Goal: Task Accomplishment & Management: Complete application form

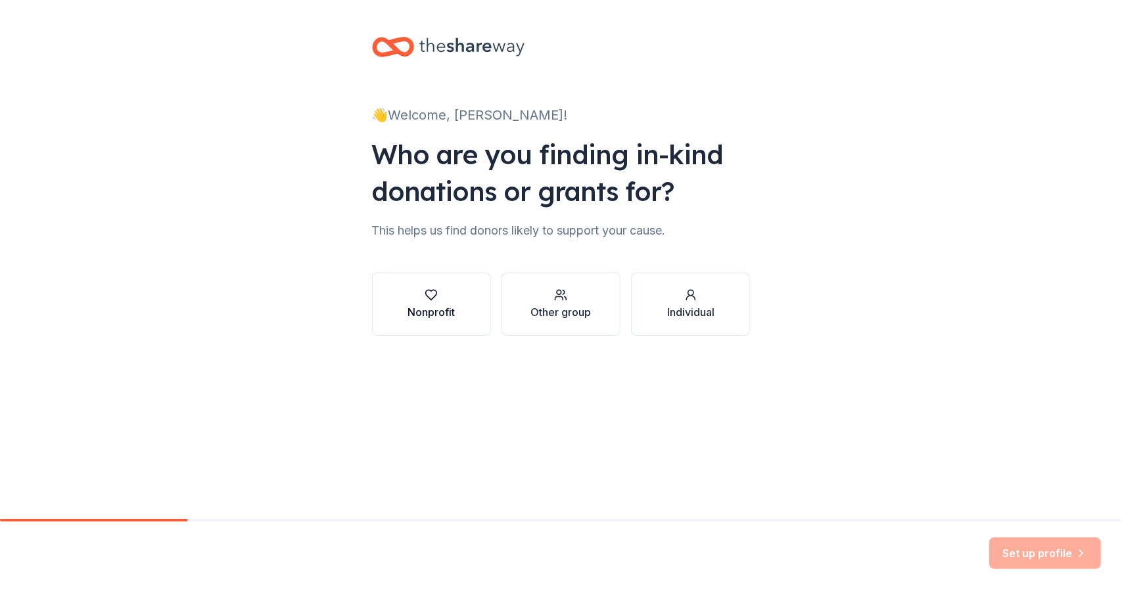
click at [436, 302] on div "Nonprofit" at bounding box center [431, 305] width 47 height 32
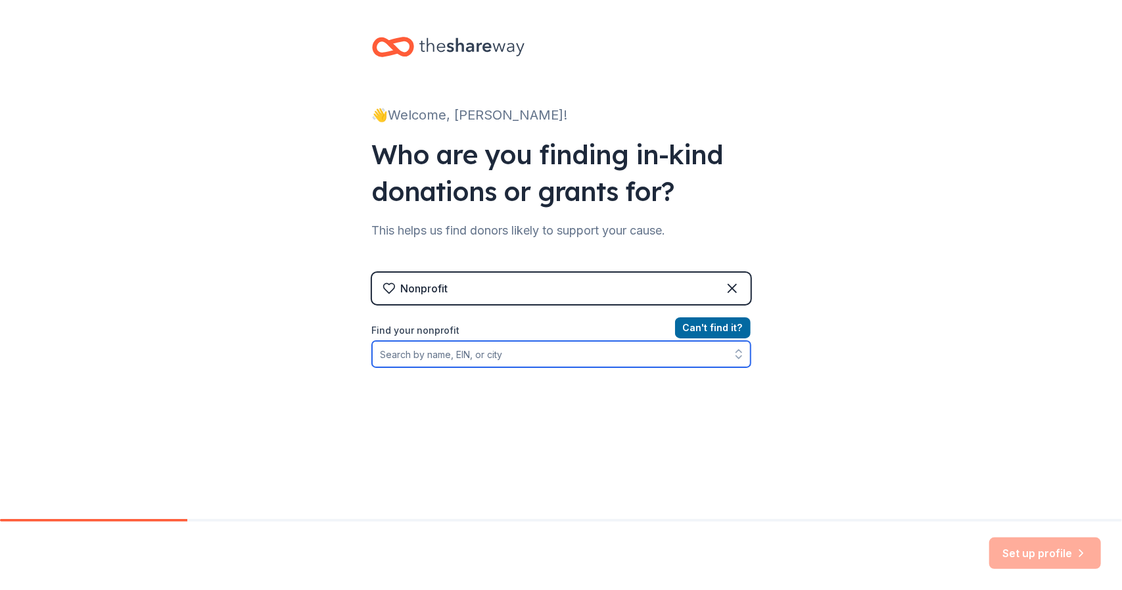
click at [510, 356] on input "Find your nonprofit" at bounding box center [561, 354] width 379 height 26
type input "F"
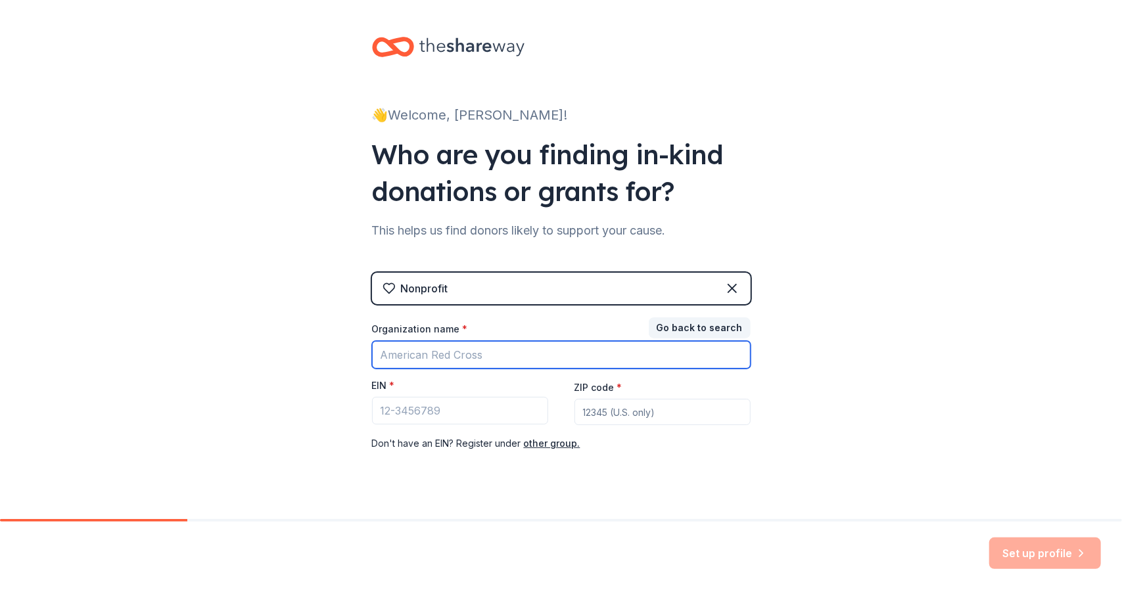
click at [492, 352] on input "Organization name *" at bounding box center [561, 355] width 379 height 28
type input "[GEOGRAPHIC_DATA] PTA"
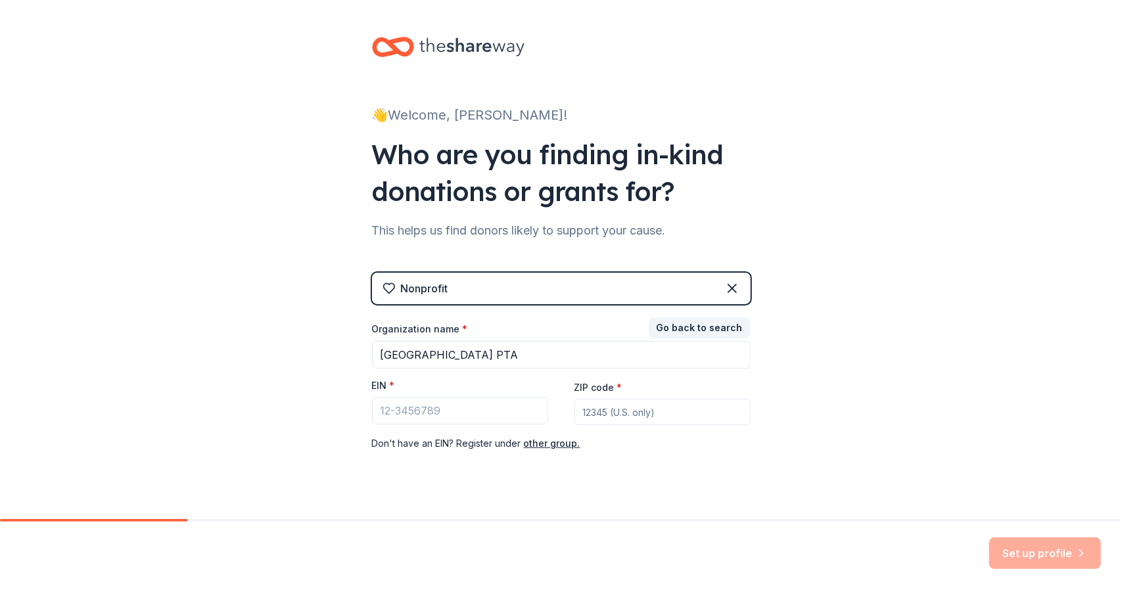
click at [607, 415] on input "ZIP code *" at bounding box center [662, 412] width 176 height 26
type input "84043"
click at [380, 413] on input "EIN *" at bounding box center [460, 411] width 176 height 28
click at [410, 411] on input "EIN *" at bounding box center [460, 411] width 176 height 28
paste input "[US_EMPLOYER_IDENTIFICATION_NUMBER]"
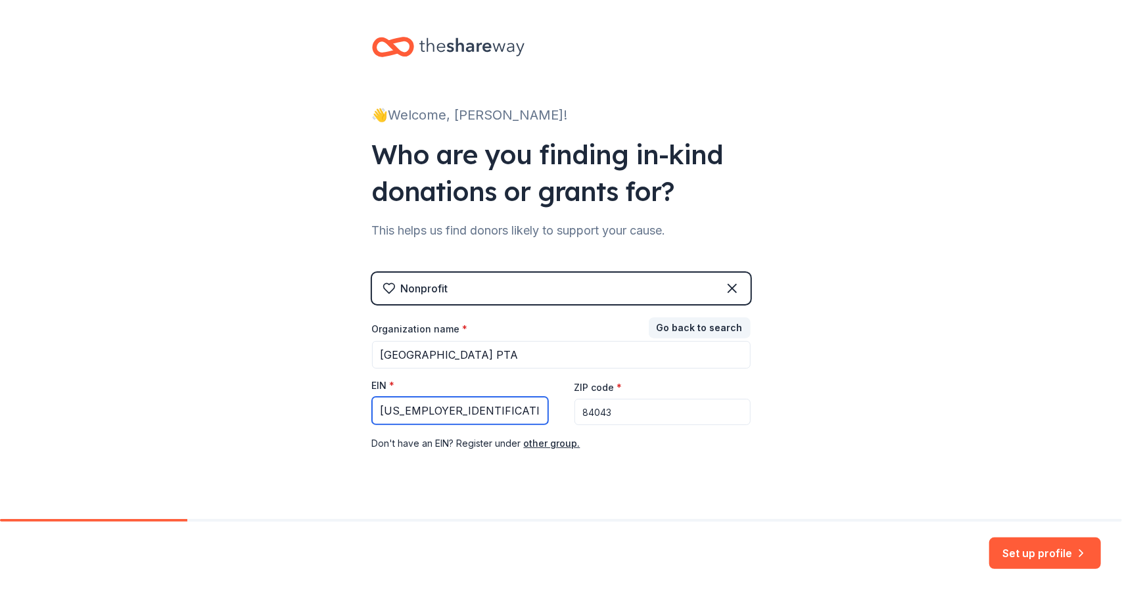
type input "[US_EMPLOYER_IDENTIFICATION_NUMBER]"
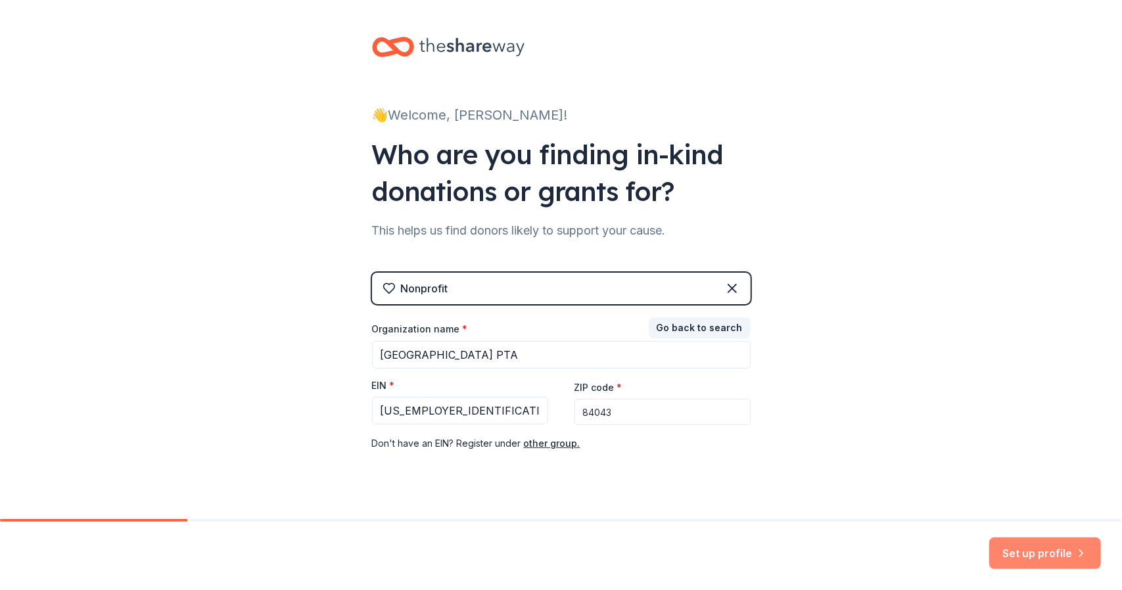
click at [1039, 551] on button "Set up profile" at bounding box center [1045, 554] width 112 height 32
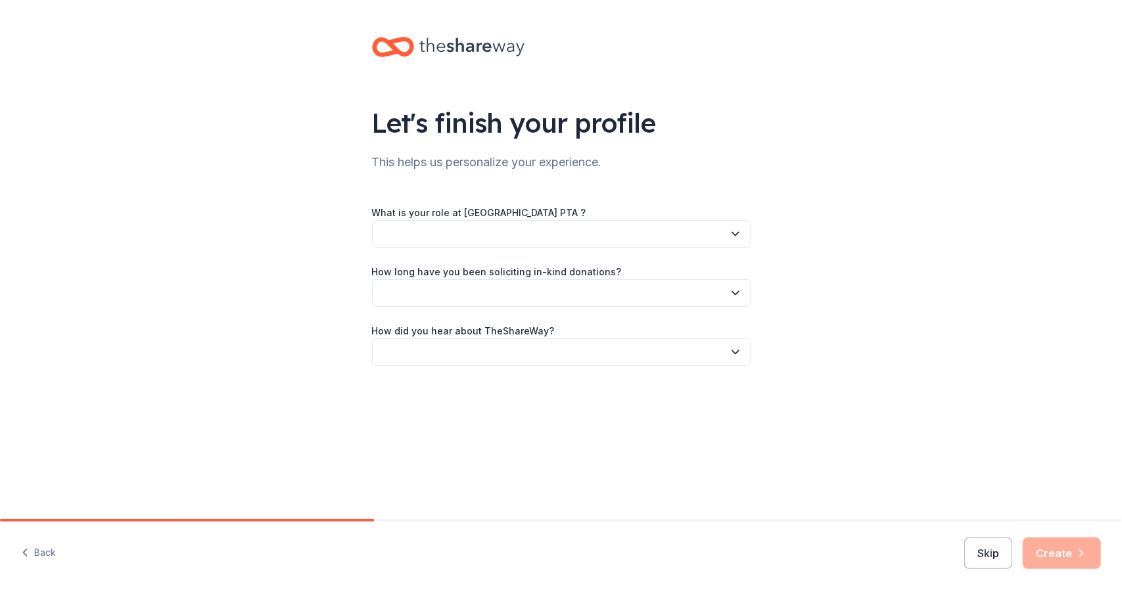
click at [738, 239] on icon "button" at bounding box center [735, 233] width 13 height 13
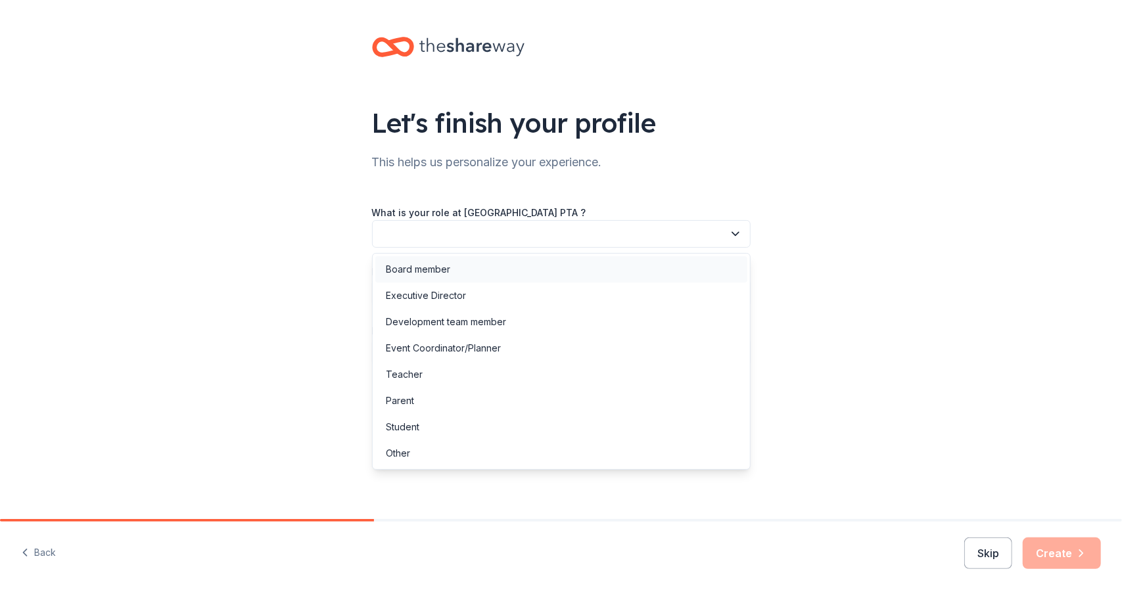
click at [414, 273] on div "Board member" at bounding box center [418, 270] width 64 height 16
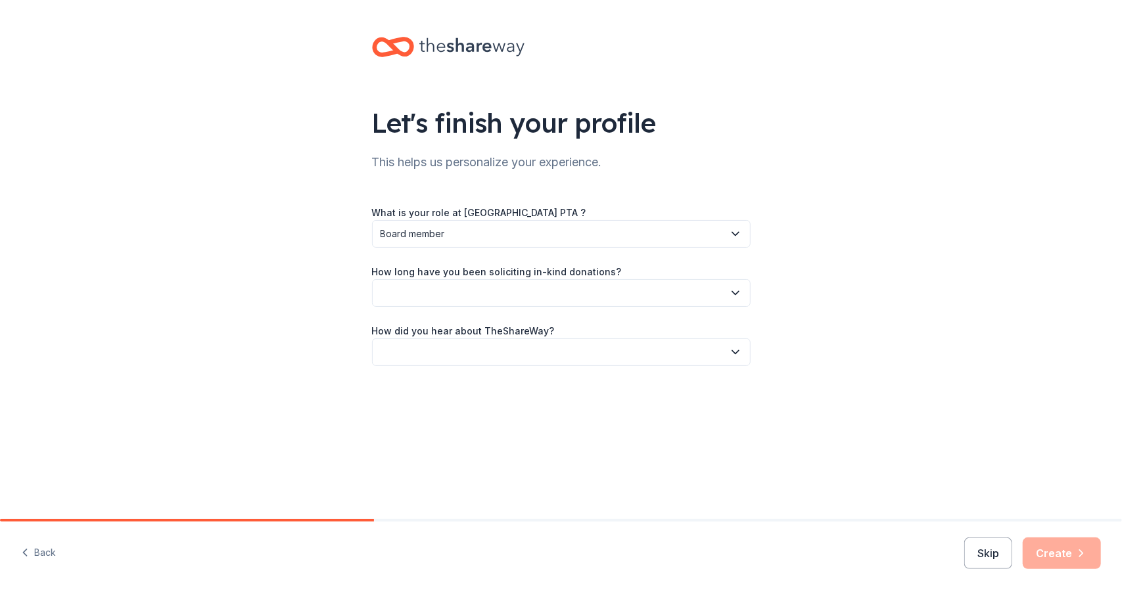
click at [736, 291] on icon "button" at bounding box center [735, 293] width 13 height 13
click at [400, 333] on div "This is my first time!" at bounding box center [427, 329] width 83 height 16
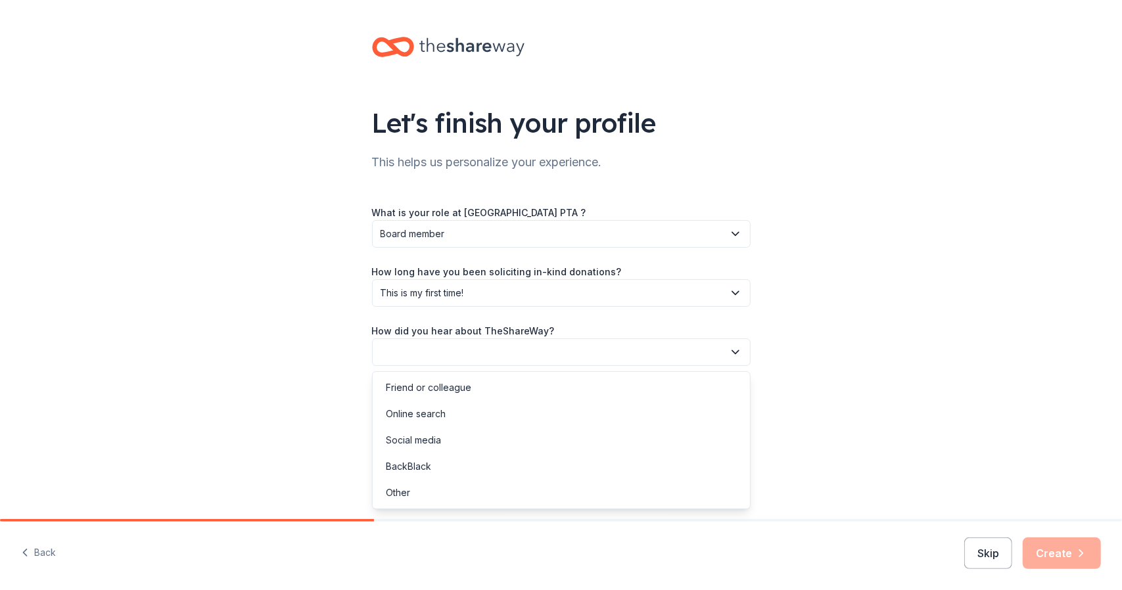
click at [736, 348] on icon "button" at bounding box center [735, 352] width 13 height 13
click at [413, 416] on div "Online search" at bounding box center [416, 414] width 60 height 16
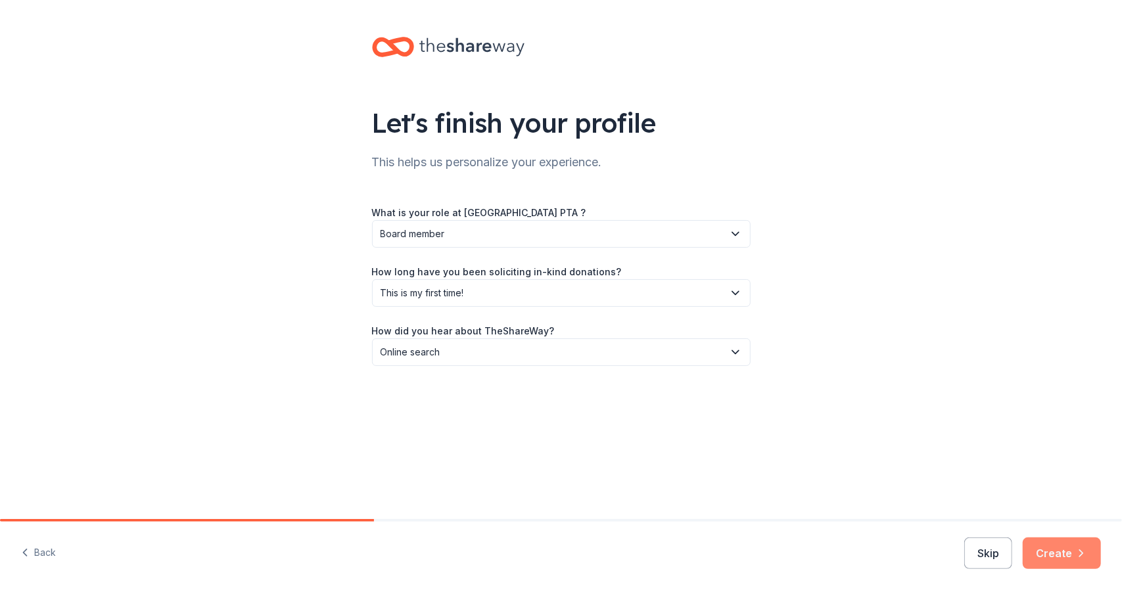
click at [1048, 557] on button "Create" at bounding box center [1062, 554] width 78 height 32
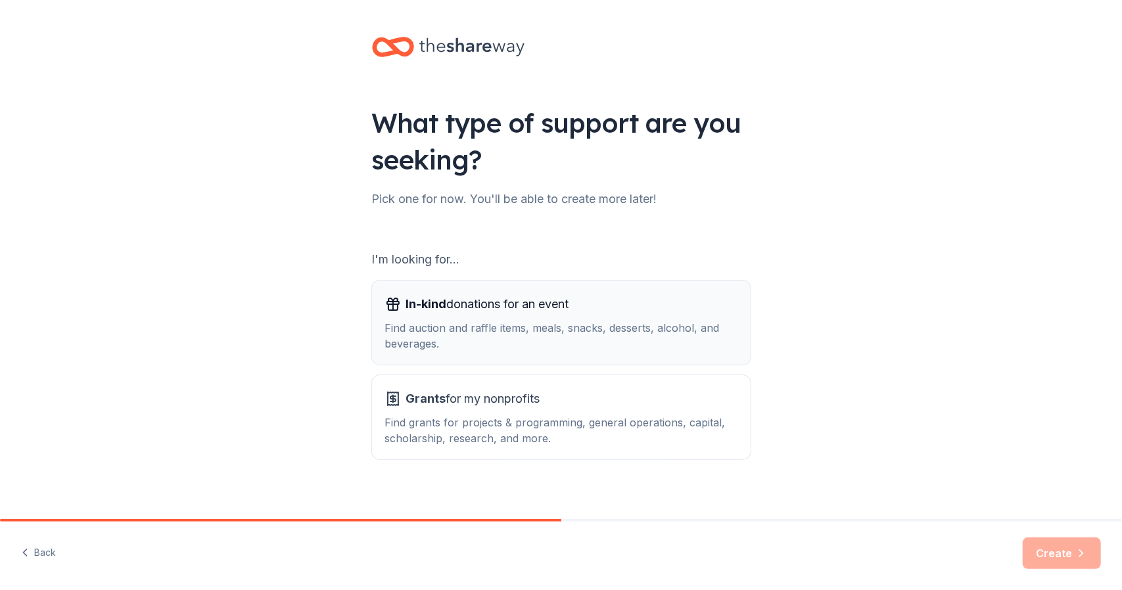
click at [454, 310] on span "In-kind donations for an event" at bounding box center [487, 304] width 163 height 21
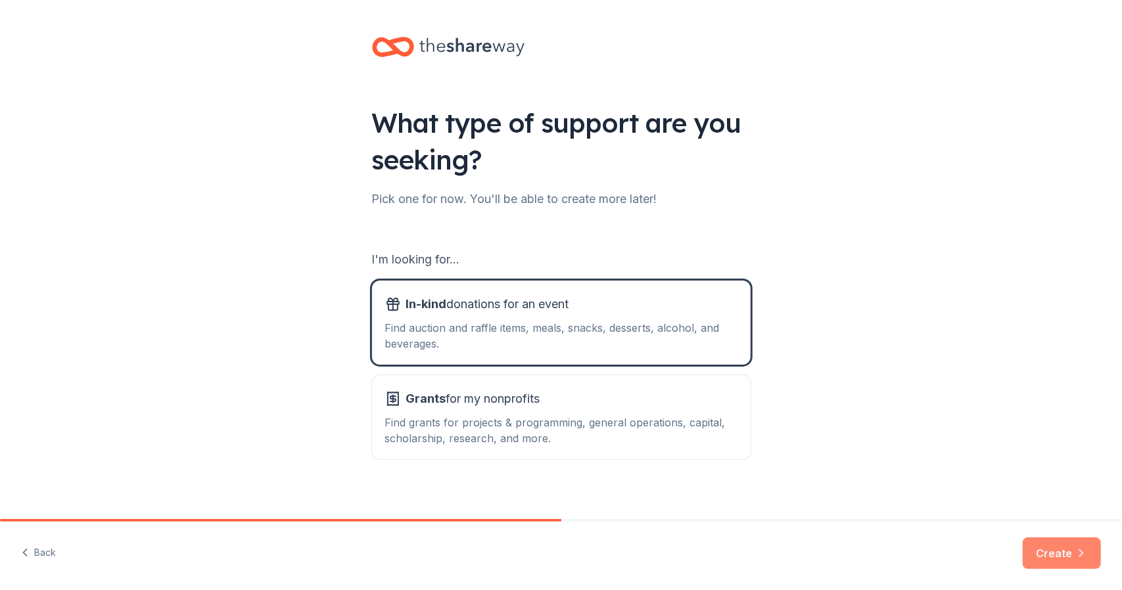
click at [1052, 551] on button "Create" at bounding box center [1062, 554] width 78 height 32
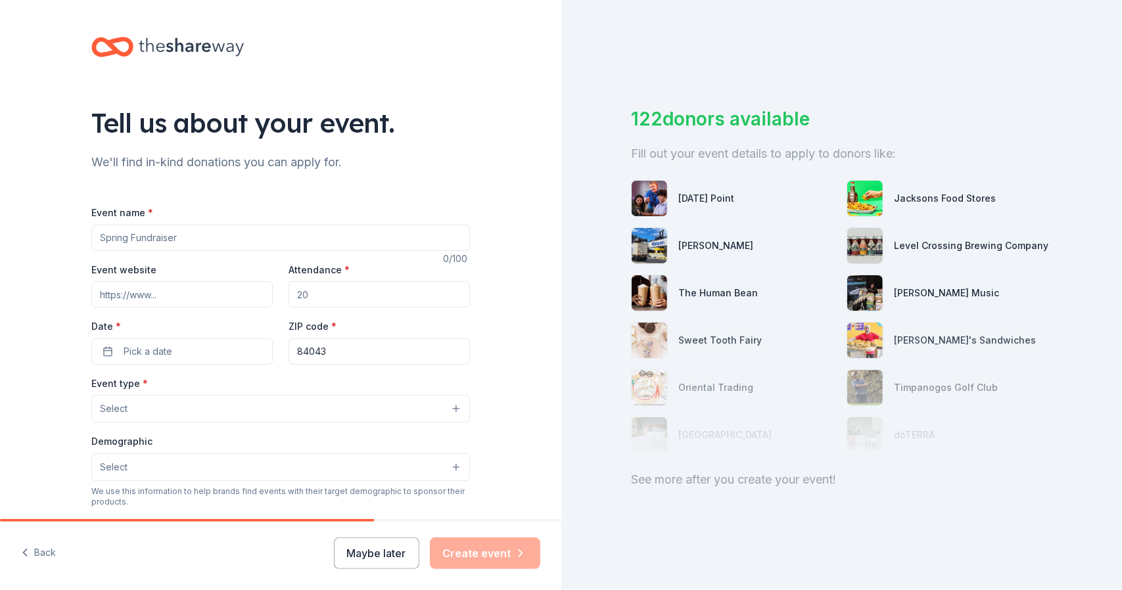
click at [179, 241] on input "Event name *" at bounding box center [280, 238] width 379 height 26
type input "Silent Auction"
click at [317, 294] on input "Attendance *" at bounding box center [379, 294] width 181 height 26
type input "800"
click at [166, 348] on span "Pick a date" at bounding box center [148, 352] width 49 height 16
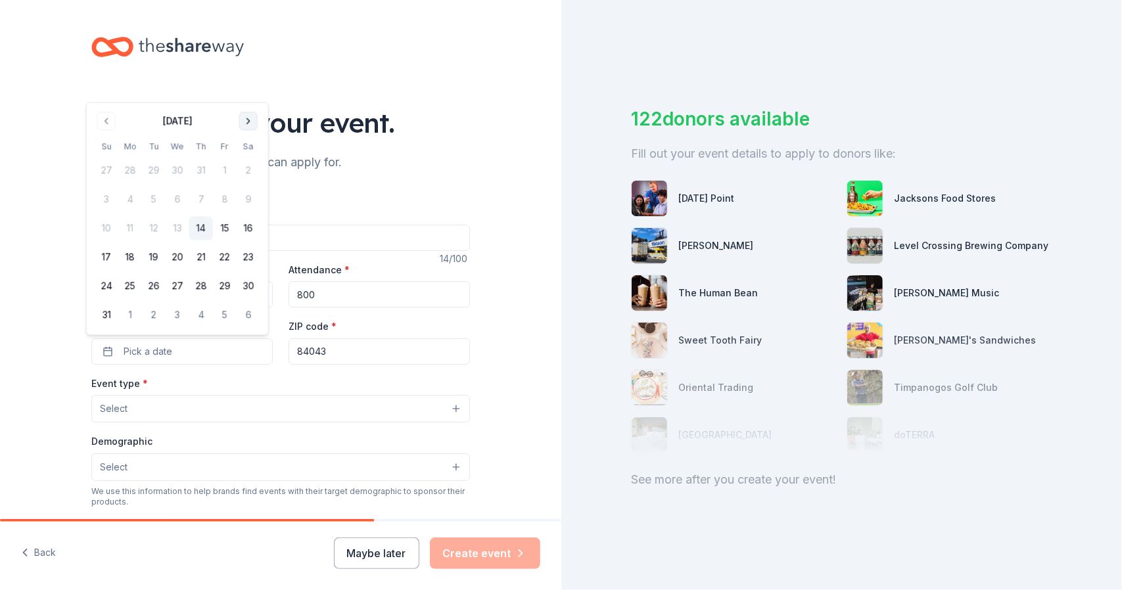
click at [247, 120] on button "Go to next month" at bounding box center [248, 121] width 18 height 18
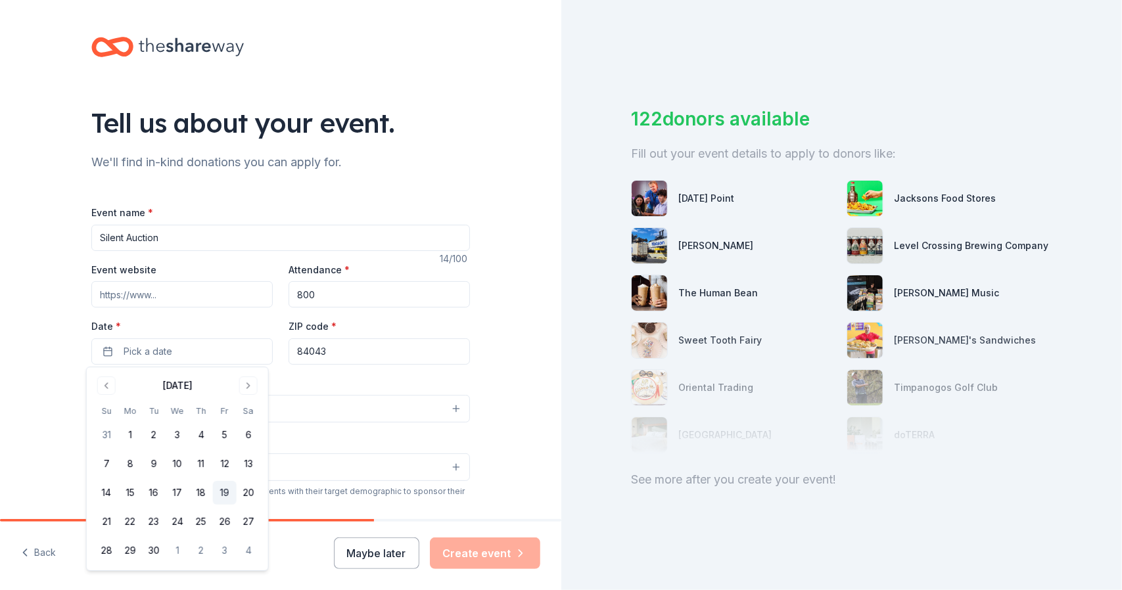
click at [226, 490] on button "19" at bounding box center [225, 493] width 24 height 24
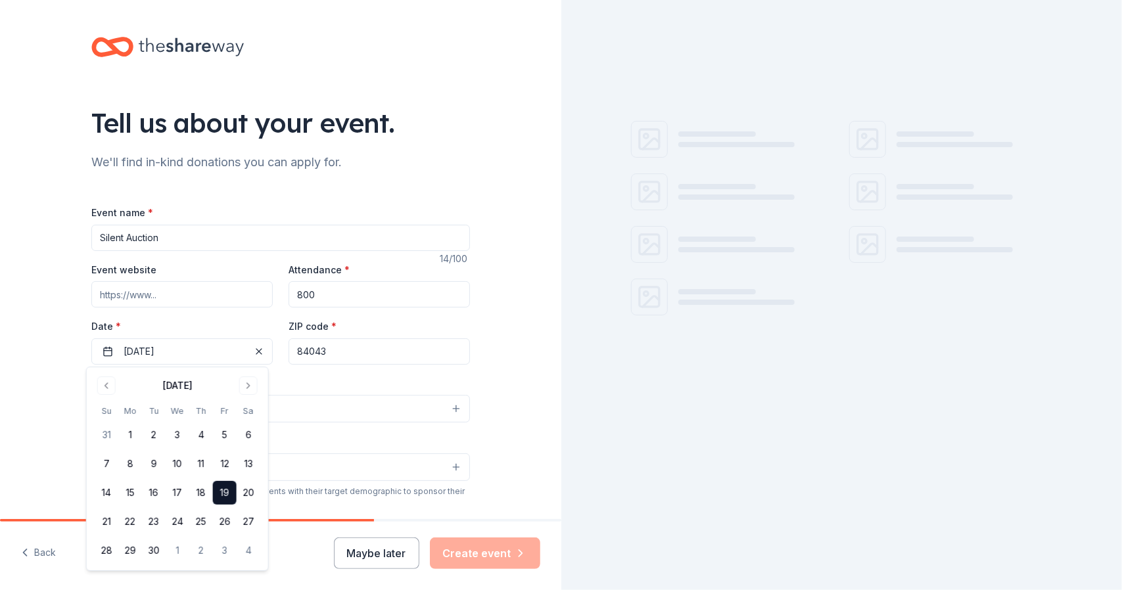
click at [26, 384] on div "Tell us about your event. We'll find in-kind donations you can apply for. Event…" at bounding box center [280, 437] width 561 height 875
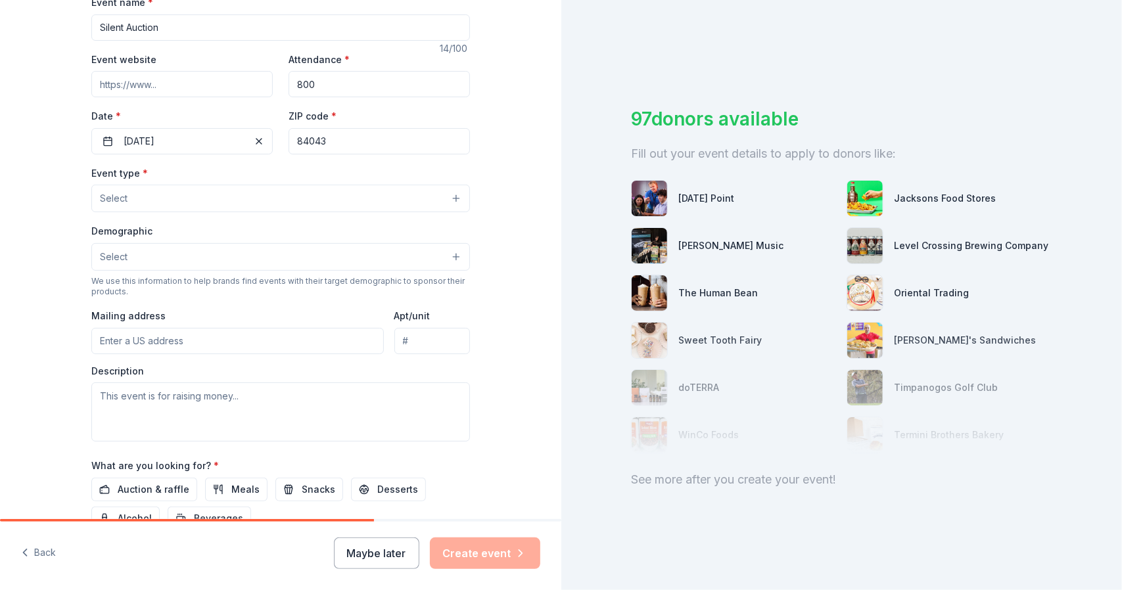
scroll to position [213, 0]
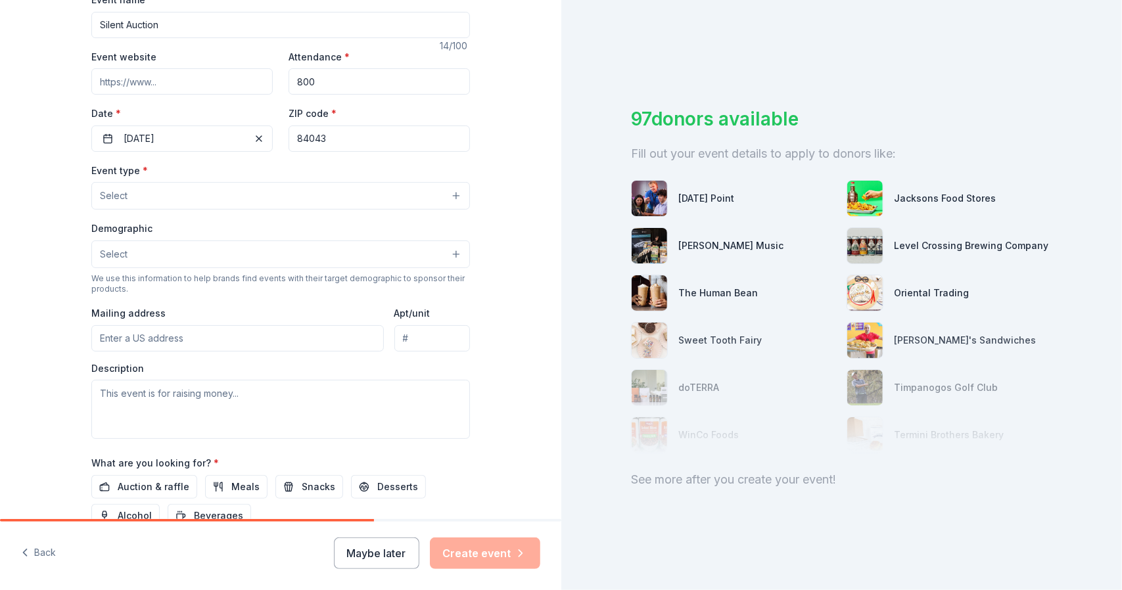
click at [451, 198] on button "Select" at bounding box center [280, 196] width 379 height 28
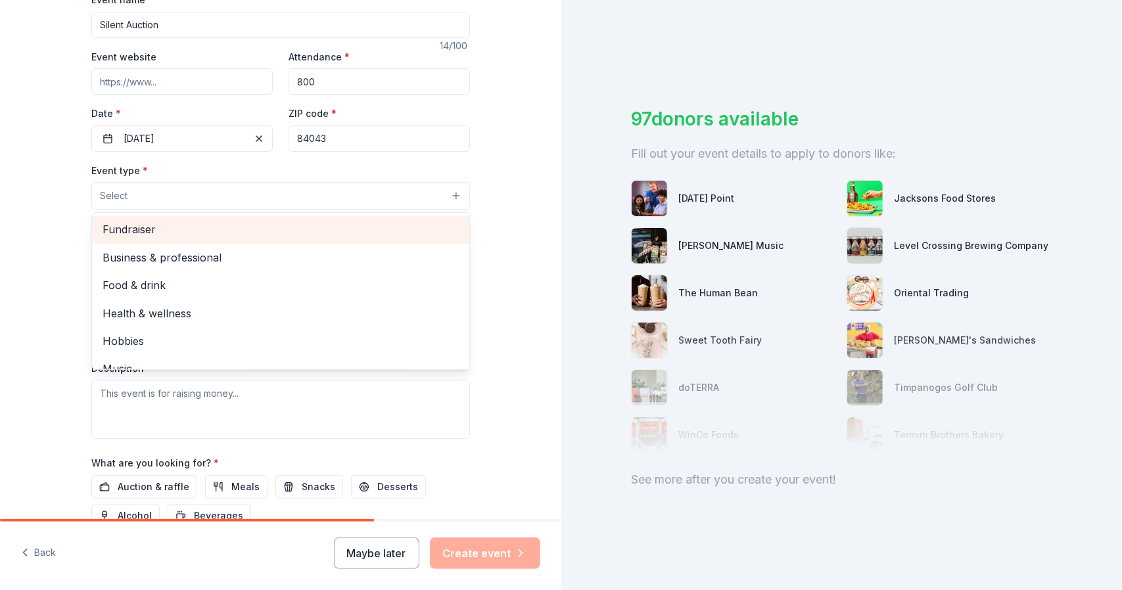
click at [156, 229] on span "Fundraiser" at bounding box center [281, 229] width 356 height 17
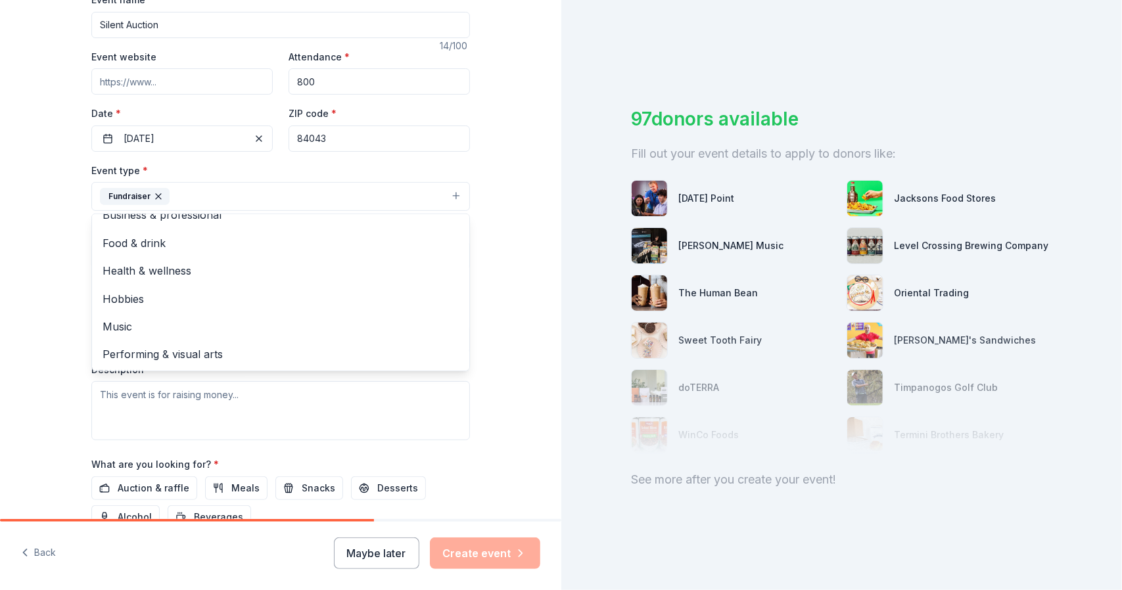
scroll to position [0, 0]
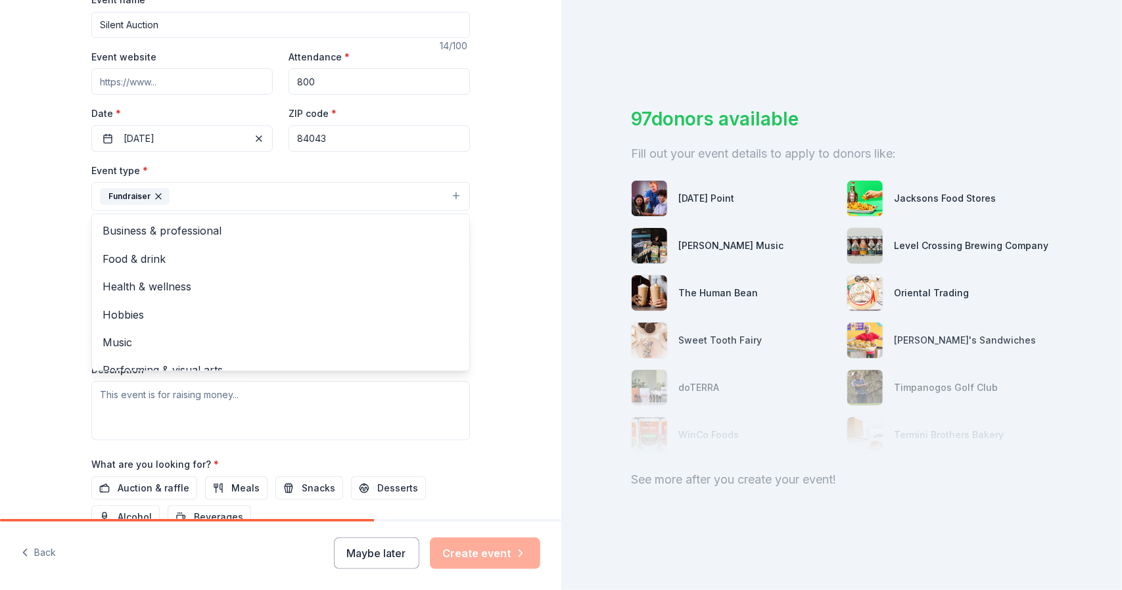
drag, startPoint x: 41, startPoint y: 319, endPoint x: 54, endPoint y: 379, distance: 60.6
click at [54, 379] on div "Tell us about your event. We'll find in-kind donations you can apply for. Event…" at bounding box center [280, 225] width 561 height 876
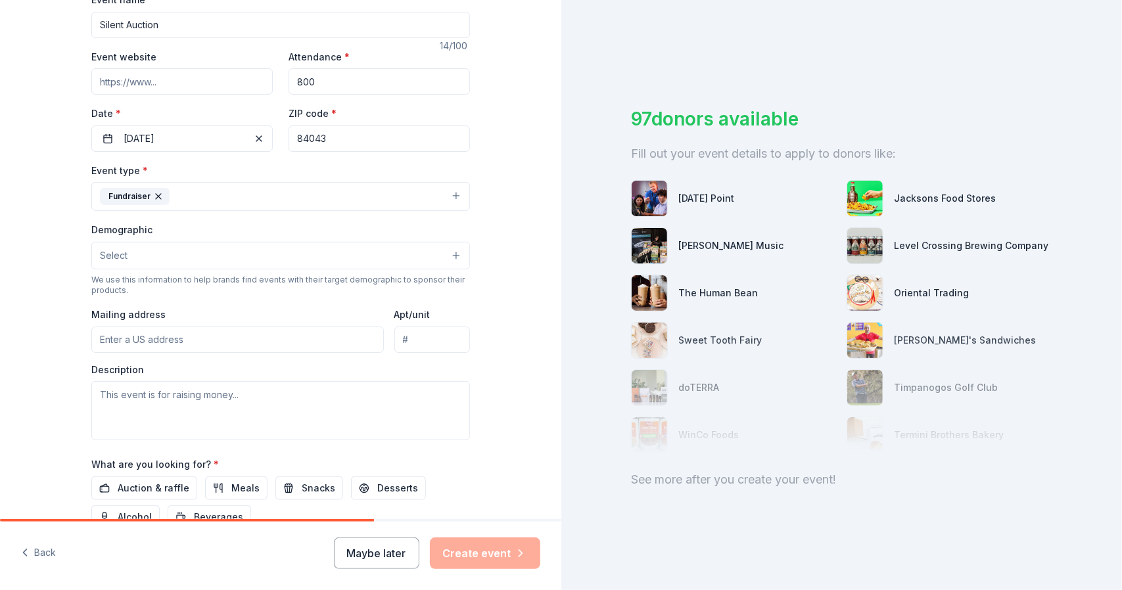
click at [454, 193] on button "Fundraiser" at bounding box center [280, 196] width 379 height 29
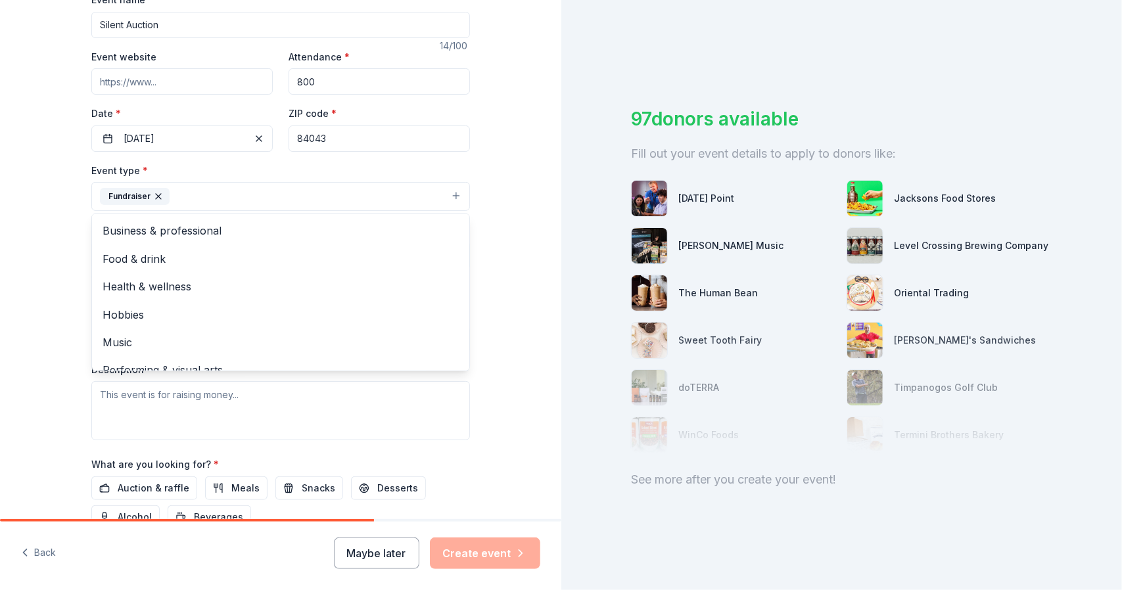
click at [488, 245] on div "Tell us about your event. We'll find in-kind donations you can apply for. Event…" at bounding box center [280, 225] width 561 height 876
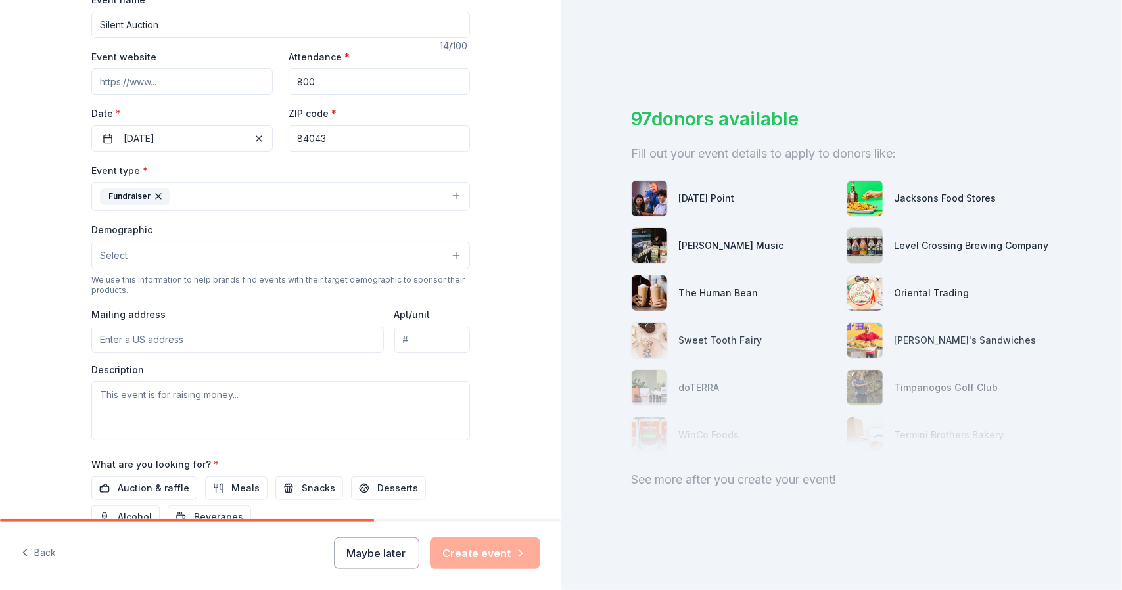
click at [451, 254] on button "Select" at bounding box center [280, 256] width 379 height 28
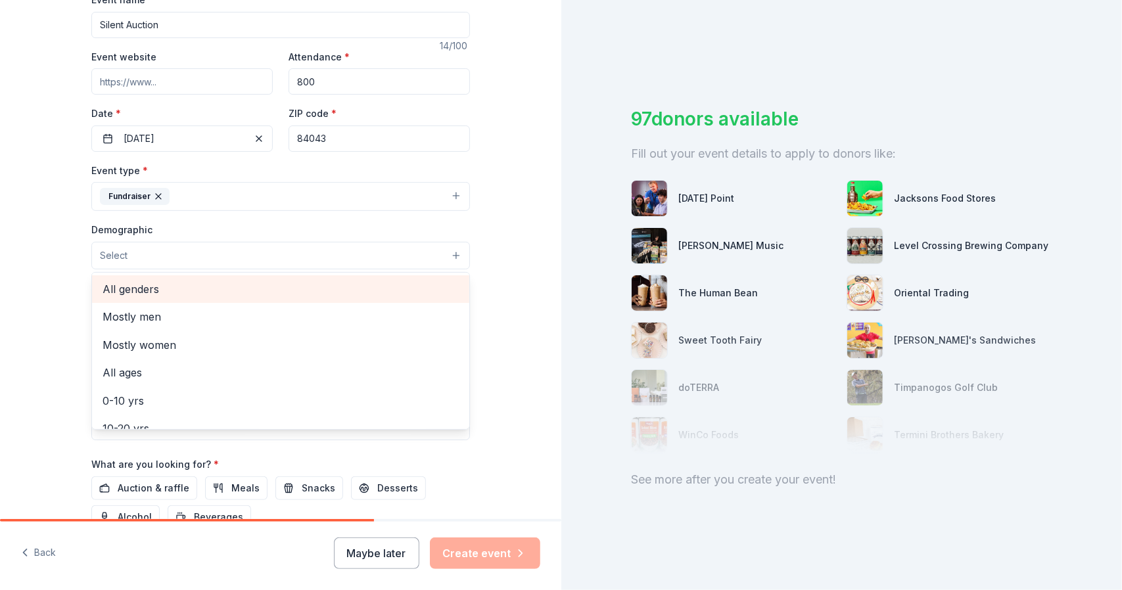
click at [136, 293] on span "All genders" at bounding box center [281, 289] width 356 height 17
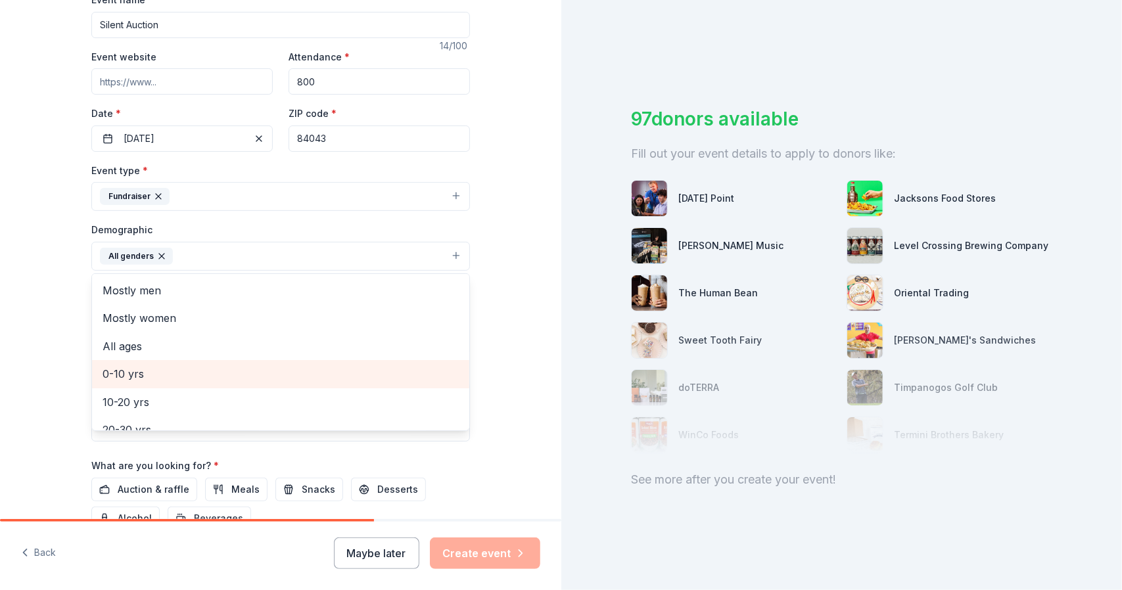
click at [120, 369] on span "0-10 yrs" at bounding box center [281, 373] width 356 height 17
click at [116, 377] on span "10-20 yrs" at bounding box center [281, 373] width 356 height 17
click at [125, 369] on span "20-30 yrs" at bounding box center [281, 373] width 356 height 17
click at [122, 370] on span "30-40 yrs" at bounding box center [281, 373] width 356 height 17
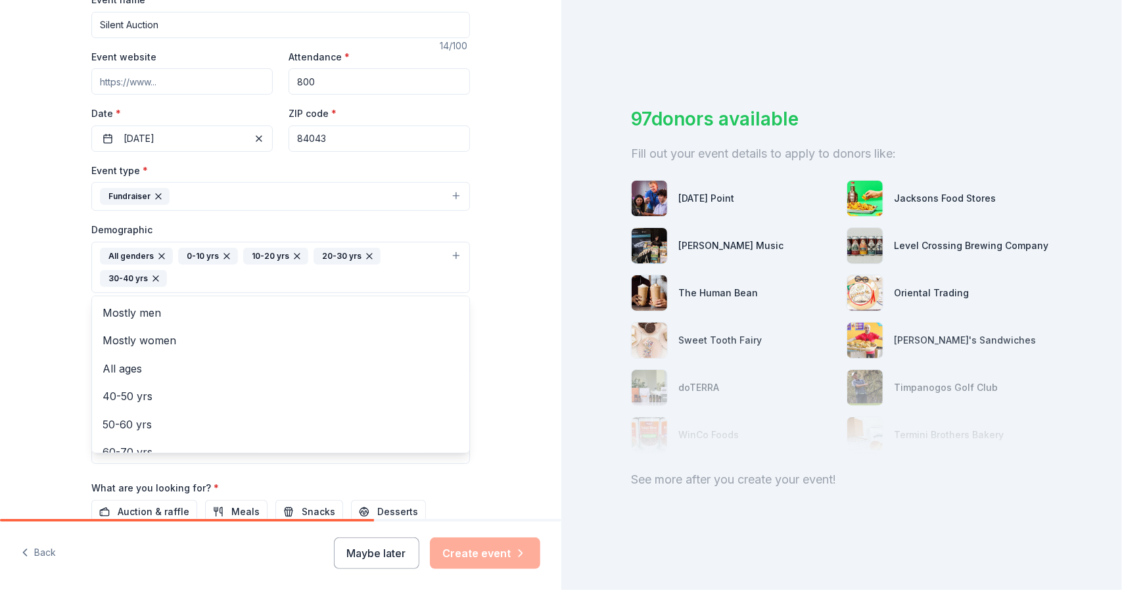
click at [503, 322] on div "Tell us about your event. We'll find in-kind donations you can apply for. Event…" at bounding box center [280, 237] width 561 height 900
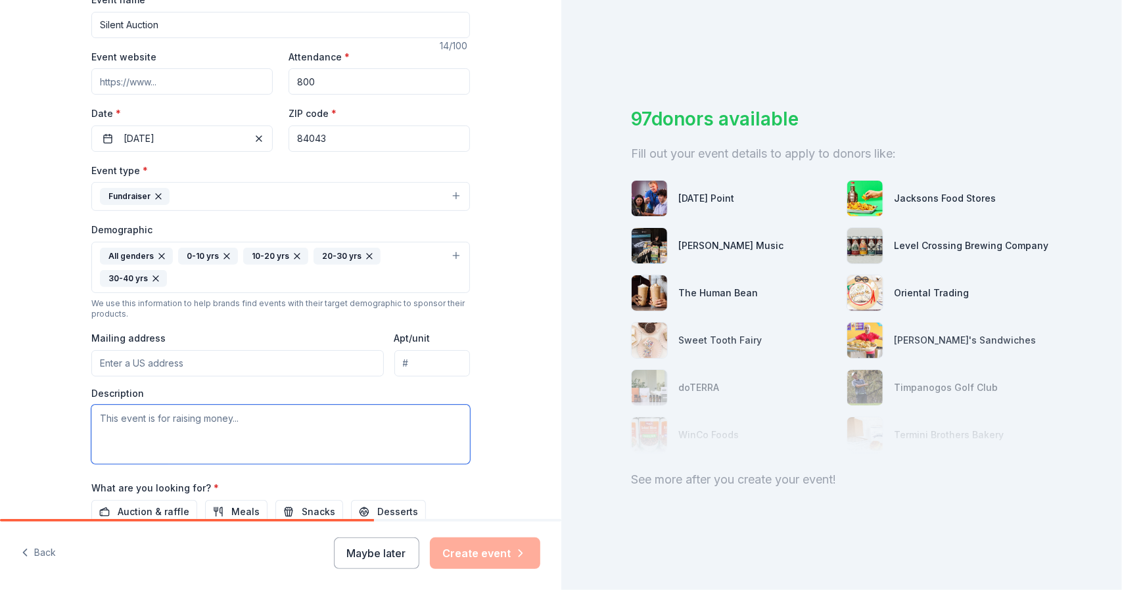
click at [241, 405] on textarea at bounding box center [280, 434] width 379 height 59
click at [240, 405] on textarea at bounding box center [280, 434] width 379 height 59
click at [244, 405] on textarea "This event is" at bounding box center [280, 434] width 379 height 59
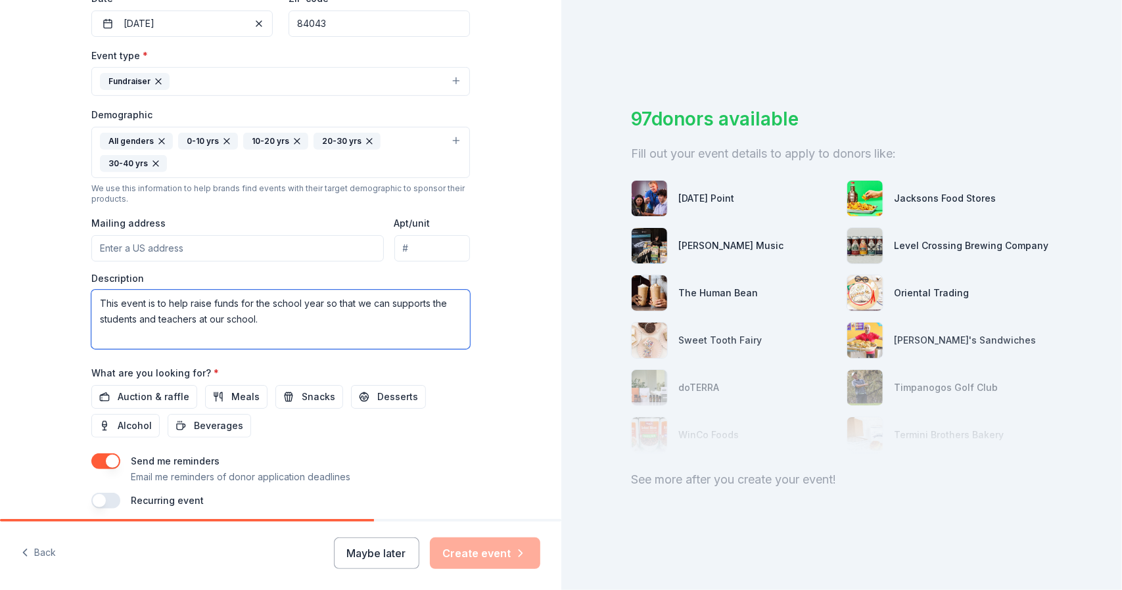
scroll to position [329, 0]
type textarea "This event is to help raise funds for the school year so that we can supports t…"
click at [126, 388] on span "Auction & raffle" at bounding box center [154, 396] width 72 height 16
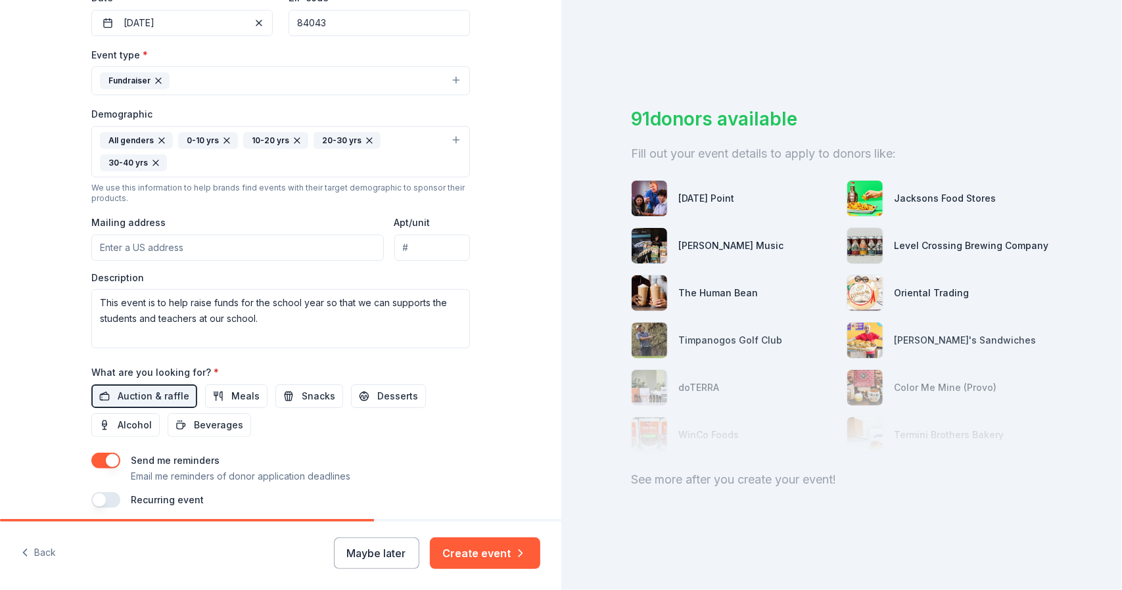
scroll to position [354, 0]
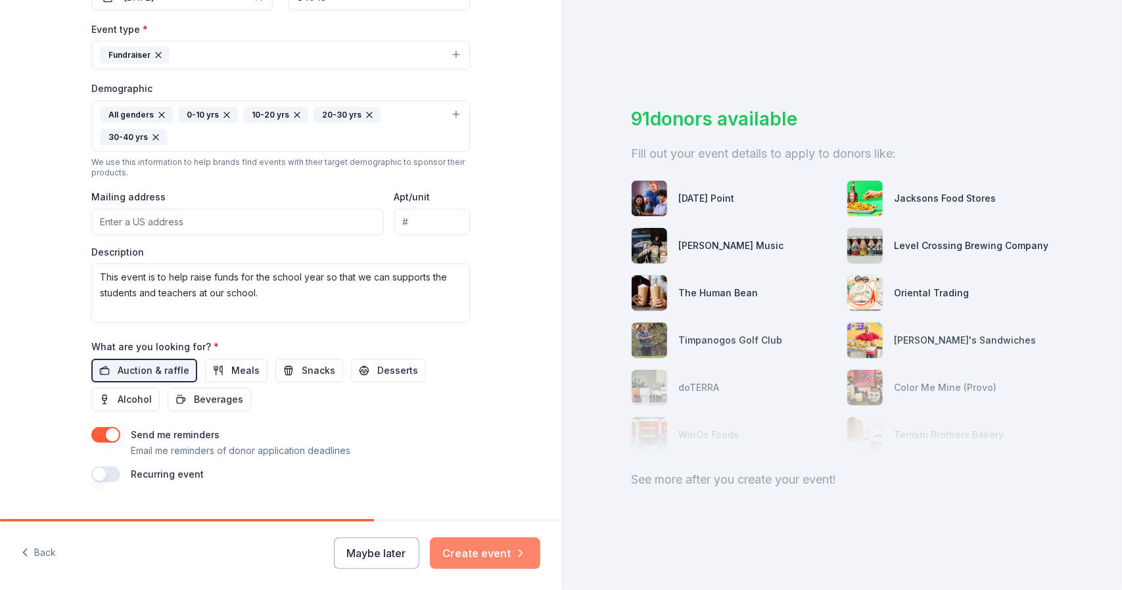
click at [473, 551] on button "Create event" at bounding box center [485, 554] width 110 height 32
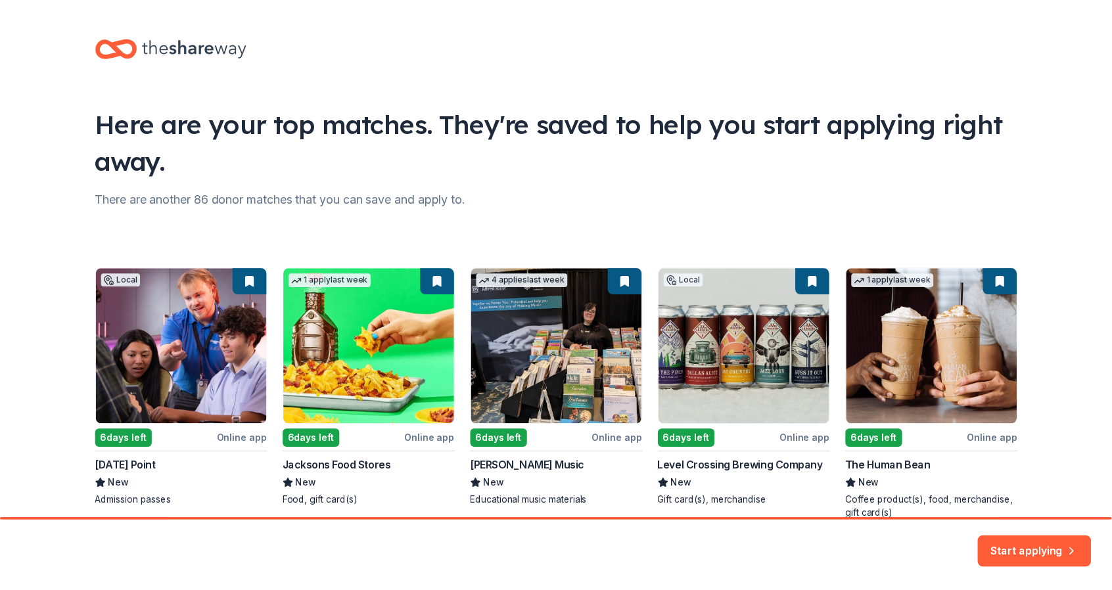
scroll to position [64, 0]
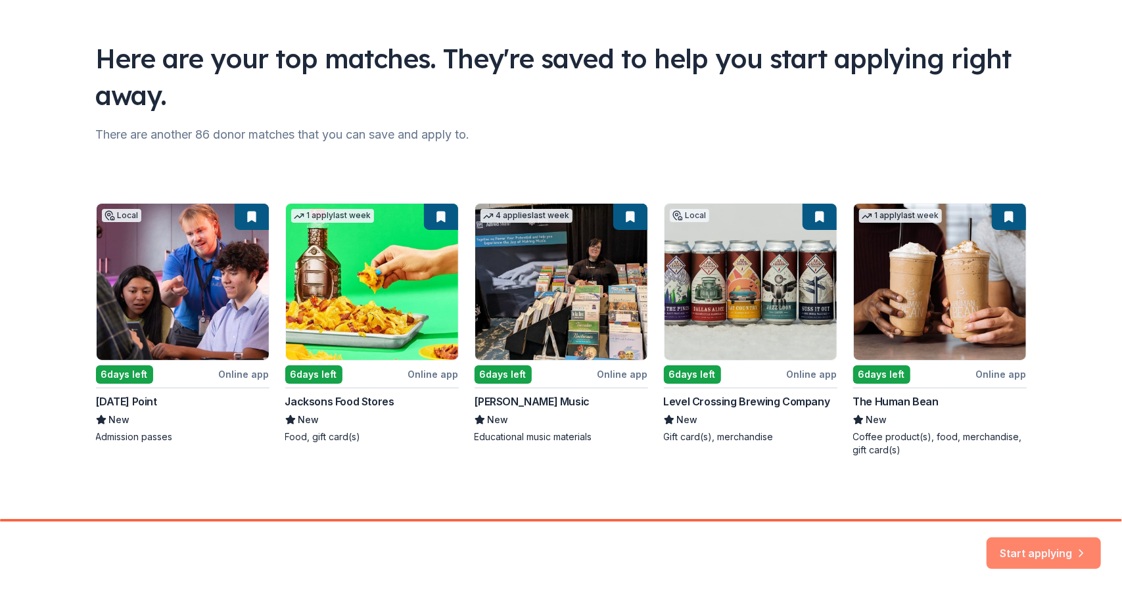
click at [1008, 550] on button "Start applying" at bounding box center [1044, 548] width 114 height 32
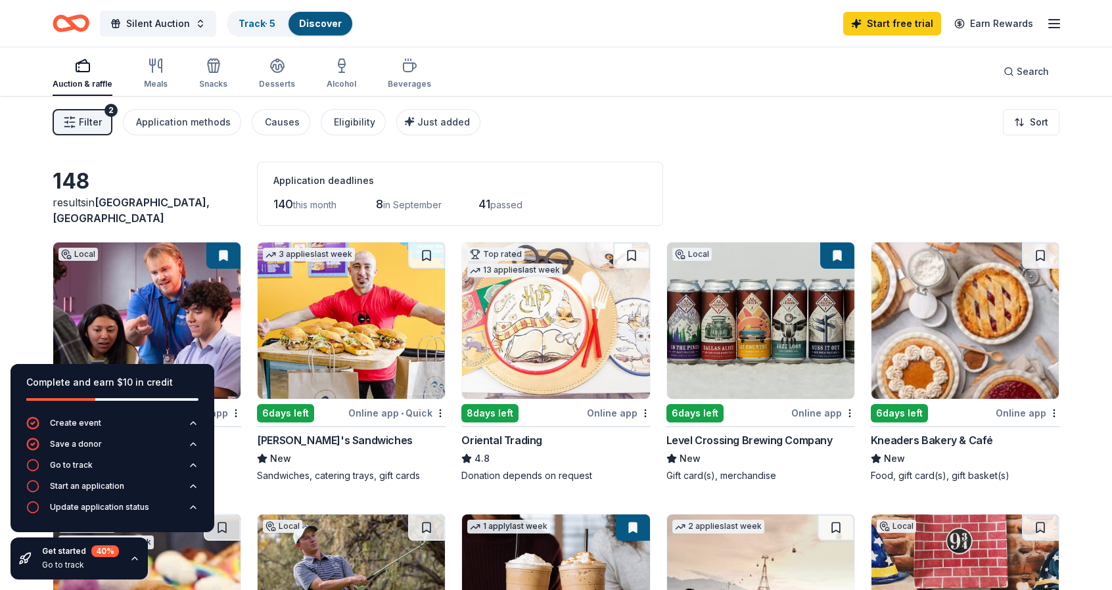
click at [735, 120] on div "Filter 2 Application methods Causes Eligibility Just added Sort" at bounding box center [556, 122] width 1112 height 53
click at [1010, 410] on div "Online app" at bounding box center [1028, 413] width 64 height 16
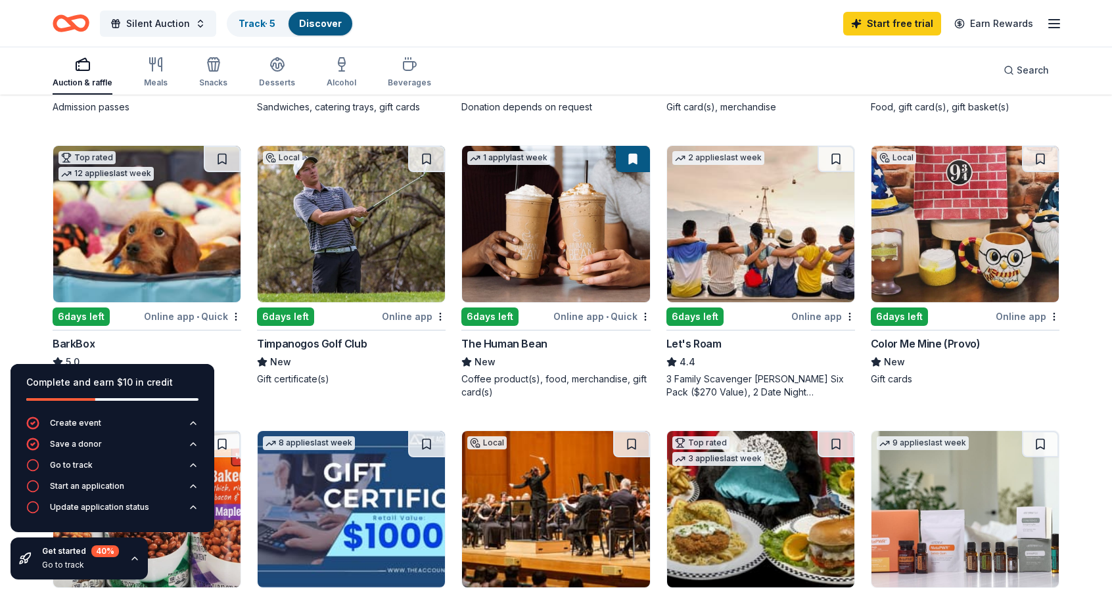
scroll to position [395, 0]
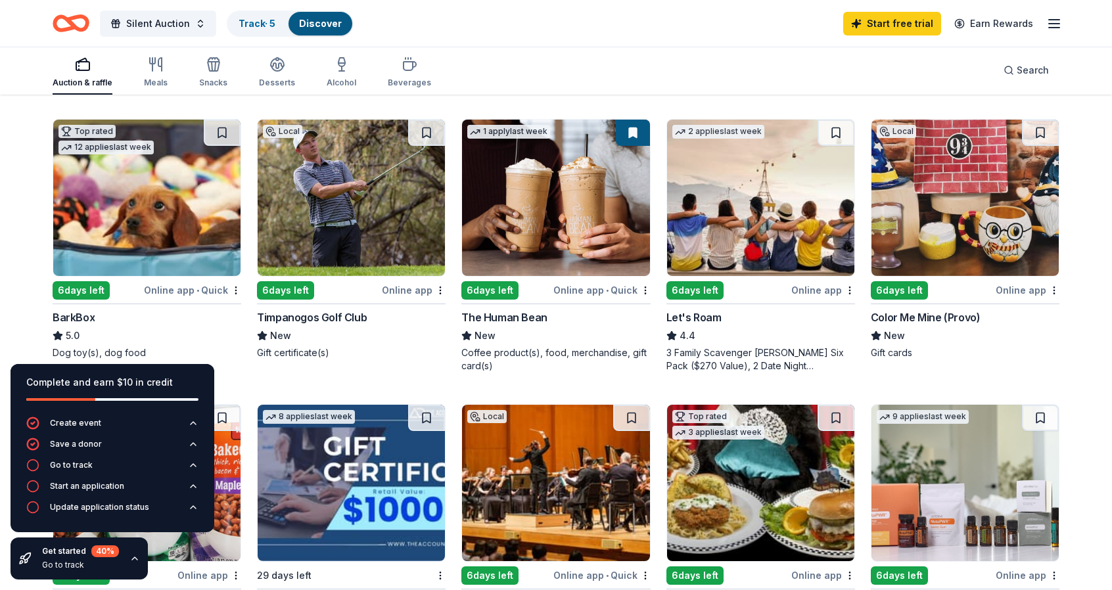
click at [369, 223] on img at bounding box center [351, 198] width 187 height 156
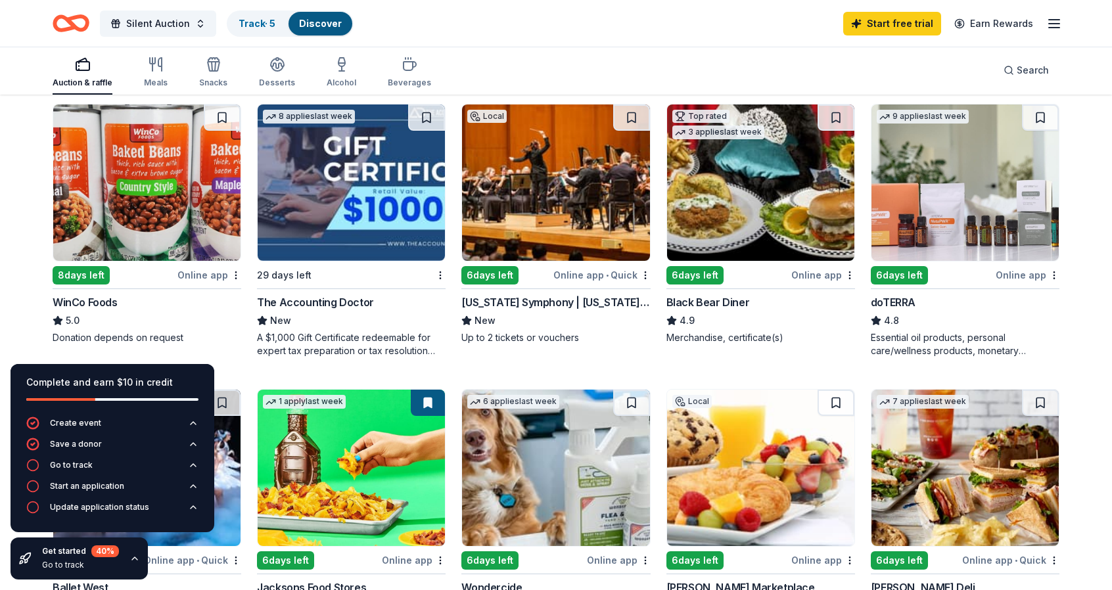
scroll to position [713, 0]
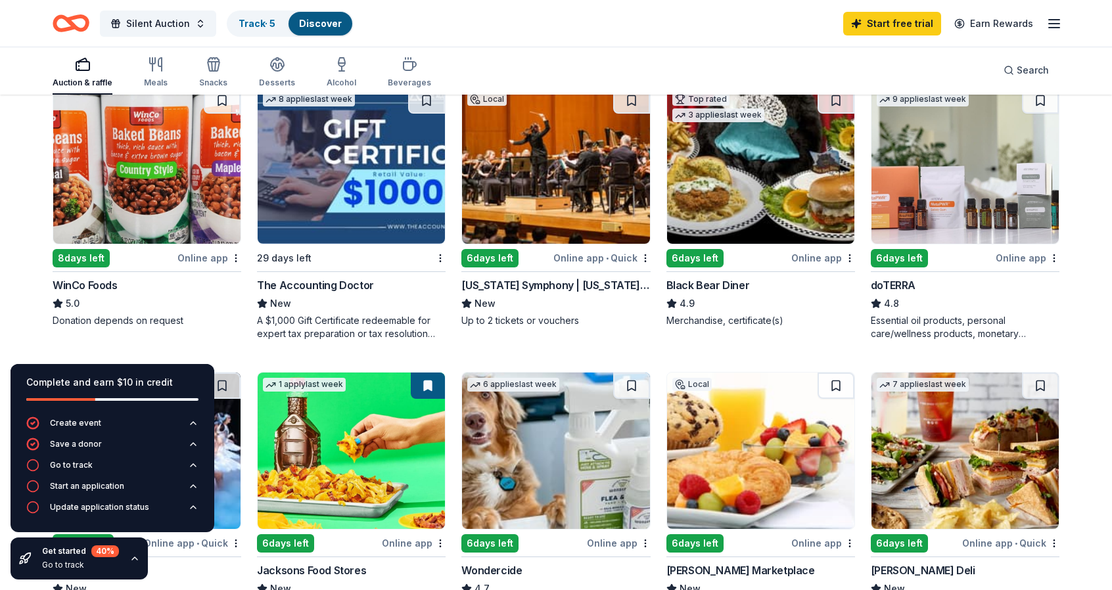
click at [577, 166] on img at bounding box center [555, 165] width 187 height 156
click at [956, 214] on img at bounding box center [965, 165] width 187 height 156
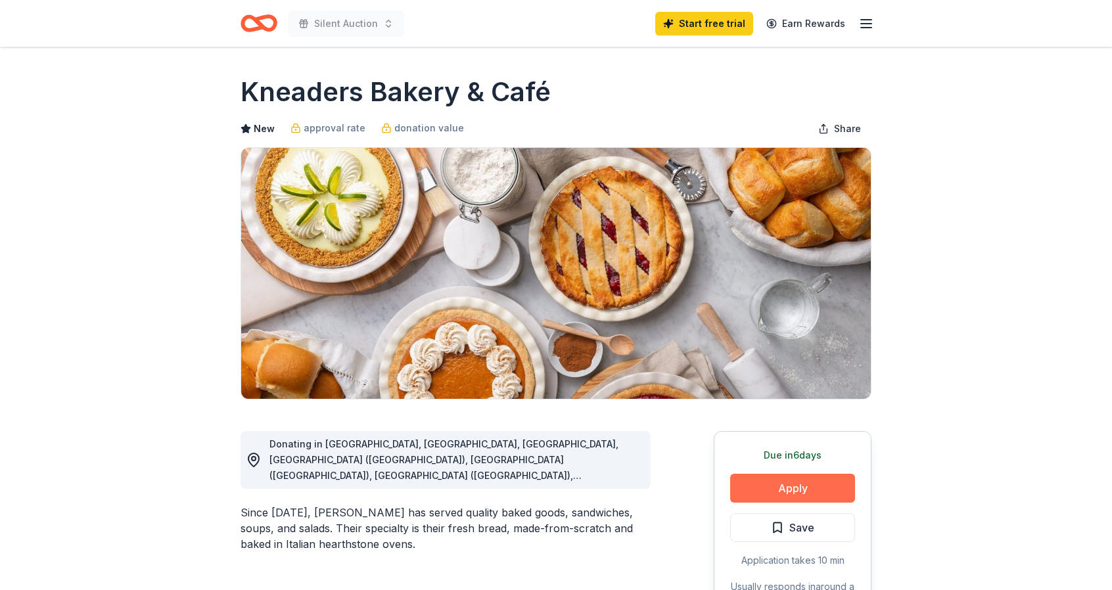
click at [803, 484] on button "Apply" at bounding box center [792, 488] width 125 height 29
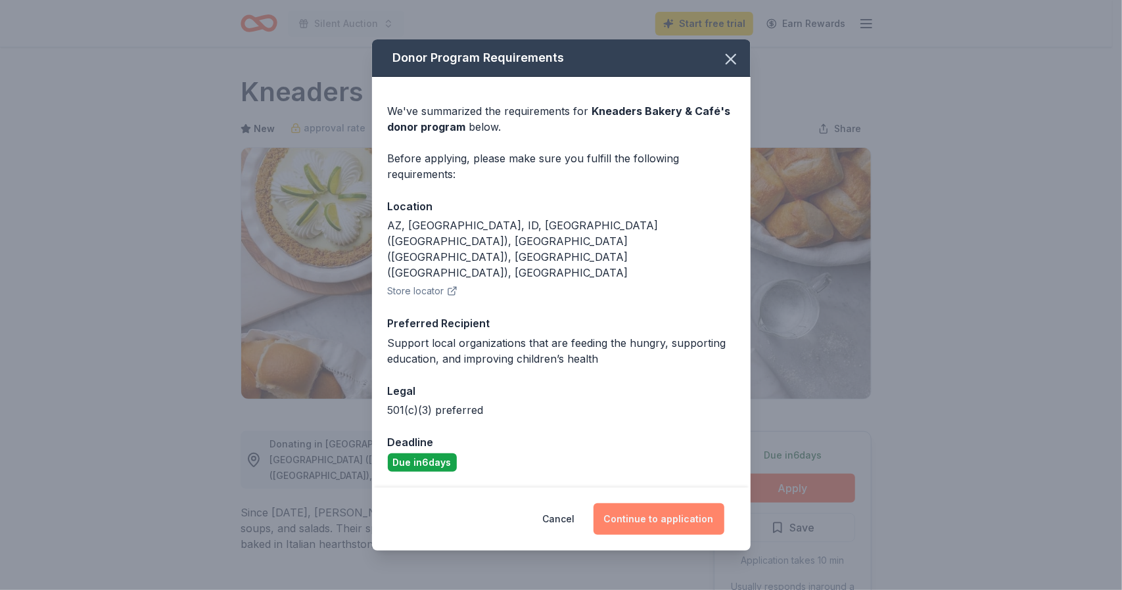
click at [664, 504] on button "Continue to application" at bounding box center [659, 520] width 131 height 32
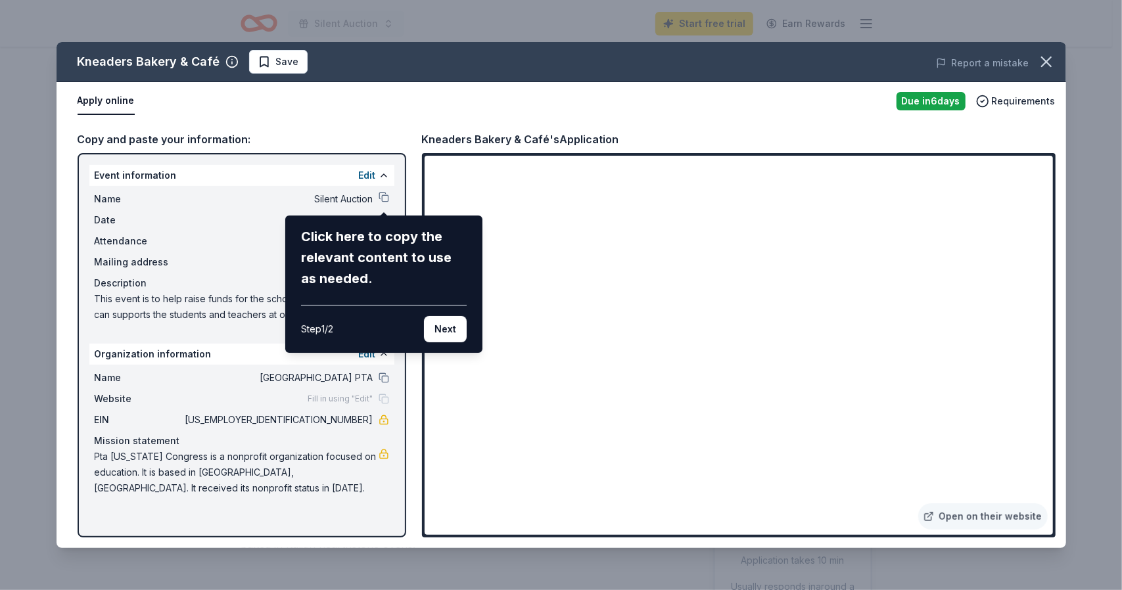
click at [411, 114] on div "Kneaders Bakery & Café Save Report a mistake Apply online Due in 6 days Require…" at bounding box center [562, 295] width 1010 height 506
click at [449, 325] on button "Next" at bounding box center [445, 329] width 43 height 26
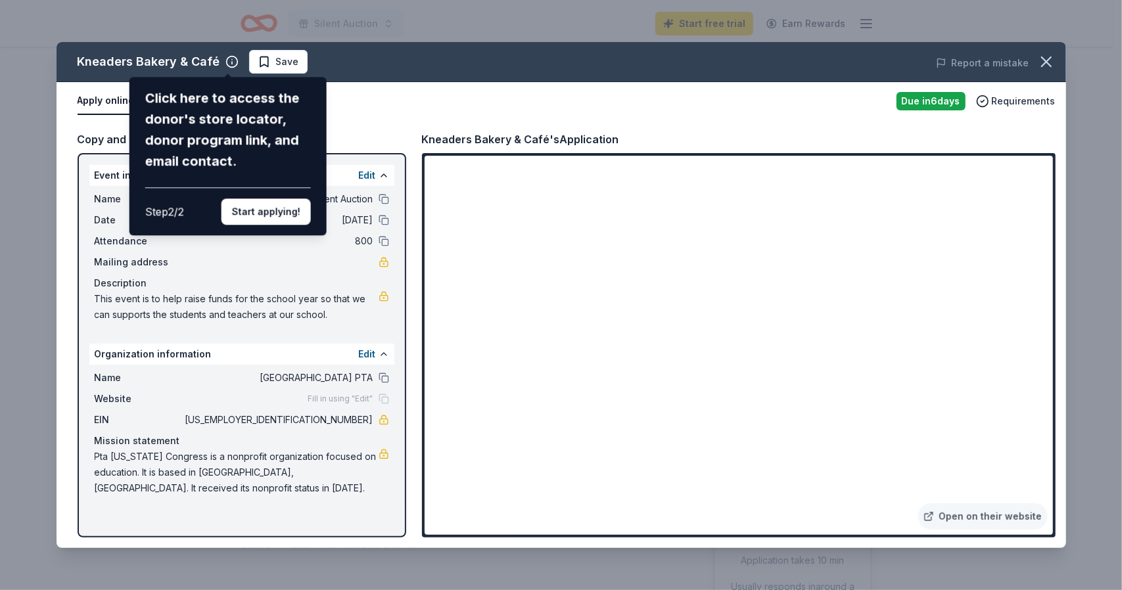
click at [226, 60] on div "Kneaders Bakery & Café Click here to access the donor's store locator, donor pr…" at bounding box center [562, 295] width 1010 height 506
click at [275, 206] on button "Start applying!" at bounding box center [265, 212] width 89 height 26
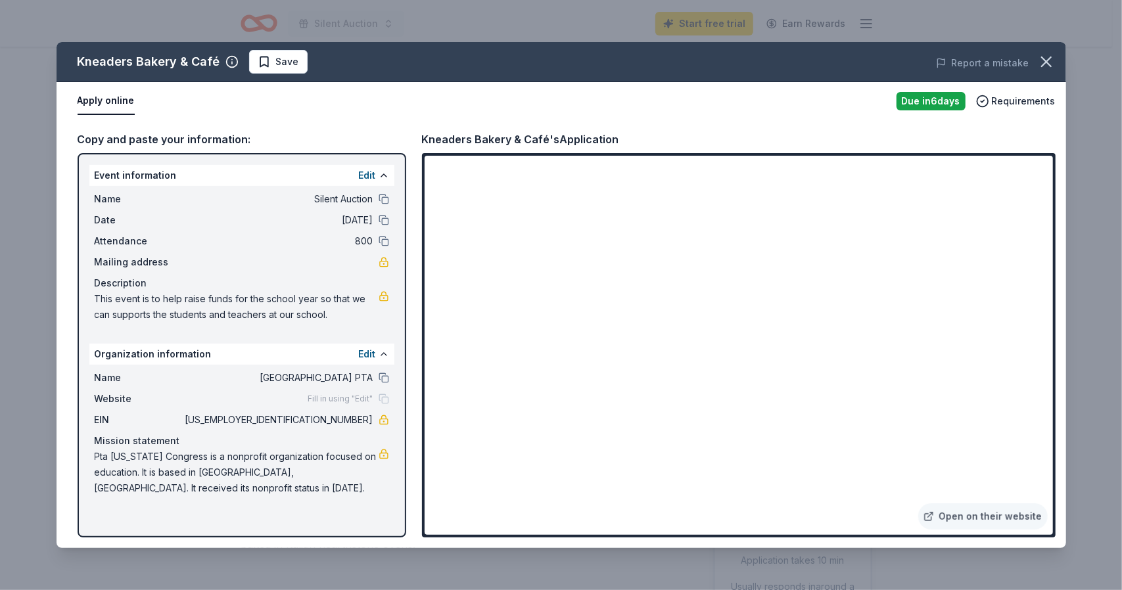
click at [226, 57] on div "Kneaders Bakery & Café Save Report a mistake Apply online Due in 6 days Require…" at bounding box center [562, 295] width 1010 height 506
click at [226, 62] on div "Kneaders Bakery & Café Save Report a mistake Apply online Due in 6 days Require…" at bounding box center [562, 295] width 1010 height 506
click at [1045, 64] on icon "button" at bounding box center [1046, 61] width 9 height 9
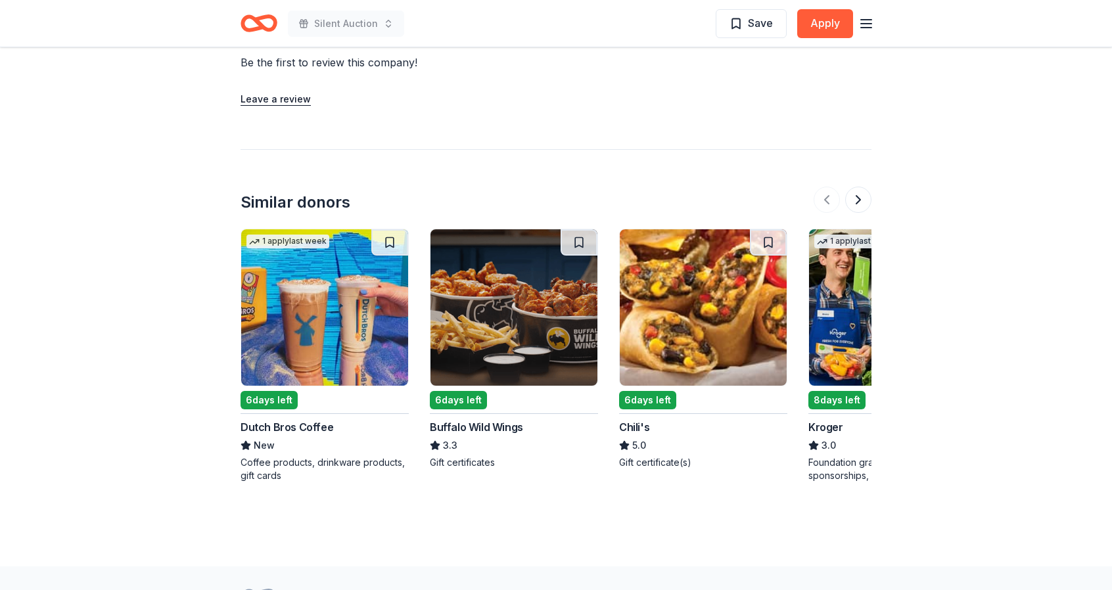
scroll to position [1370, 0]
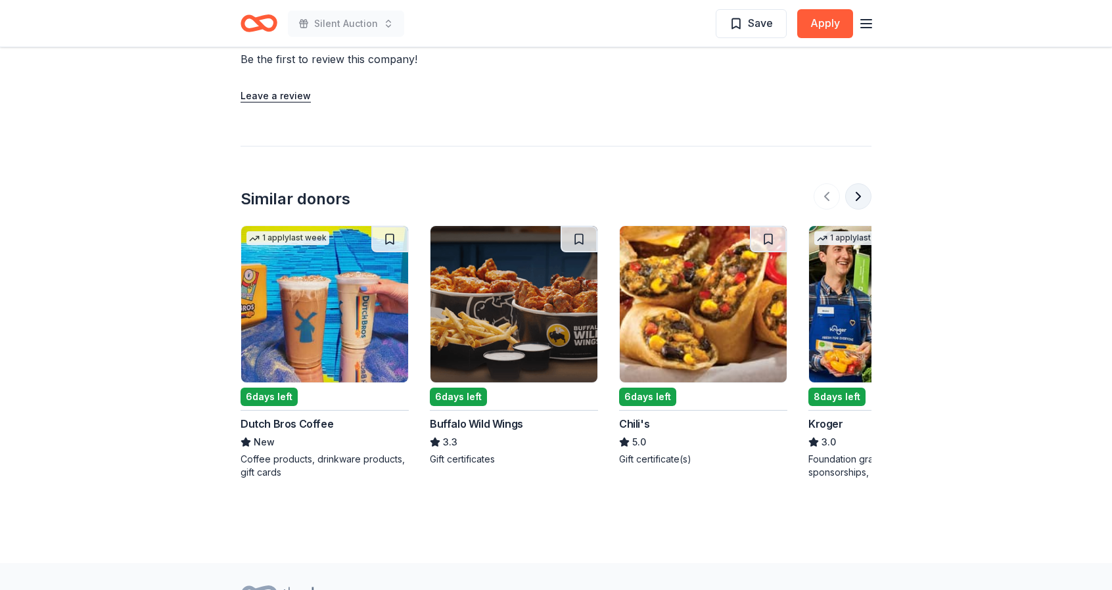
click at [860, 183] on button at bounding box center [858, 196] width 26 height 26
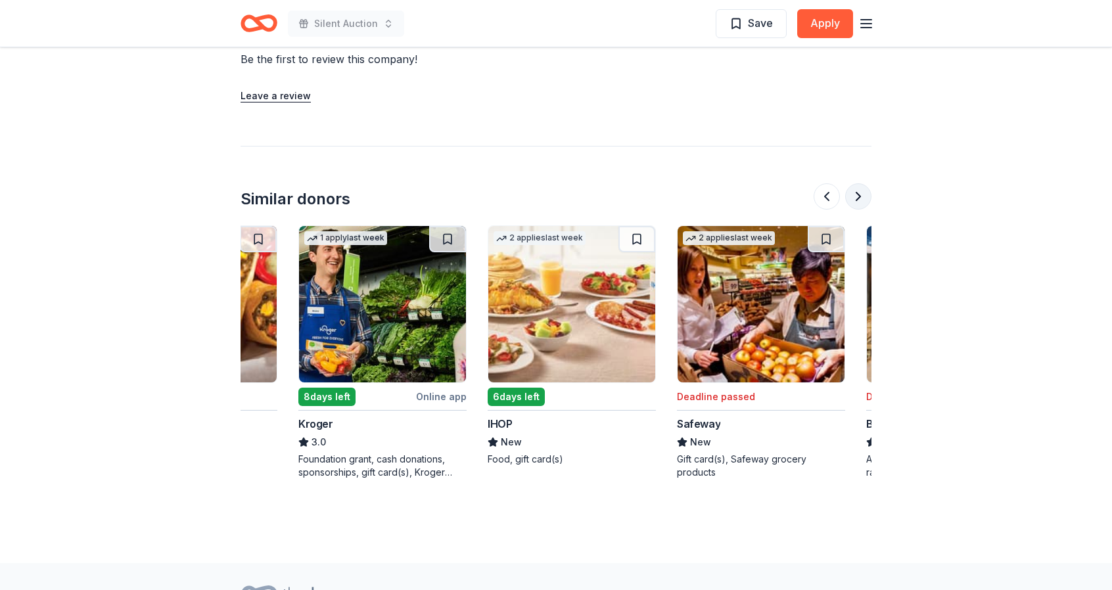
scroll to position [0, 568]
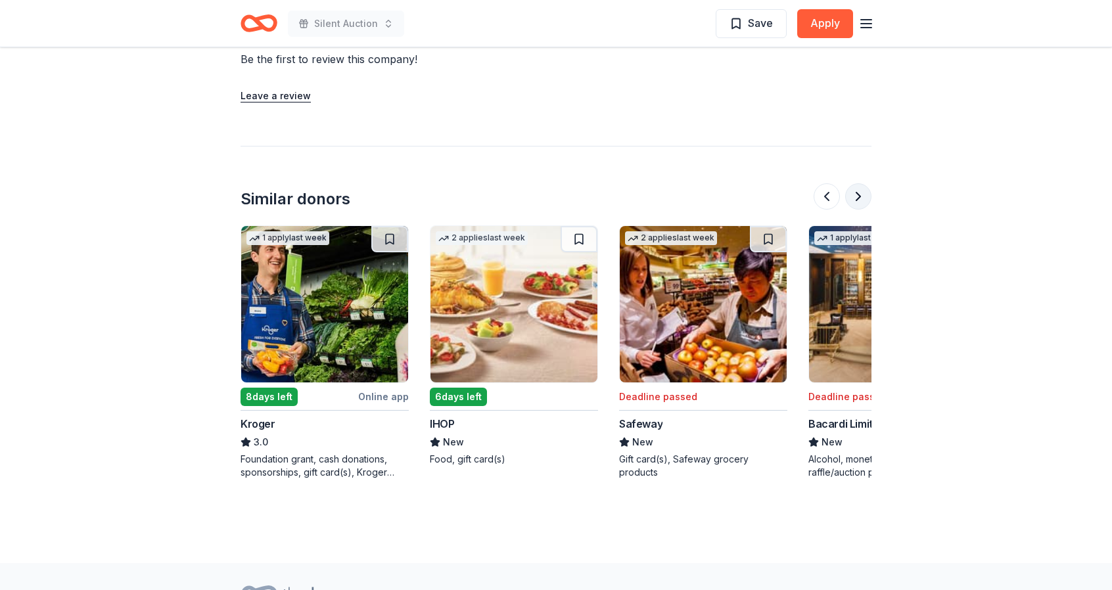
click at [860, 183] on button at bounding box center [858, 196] width 26 height 26
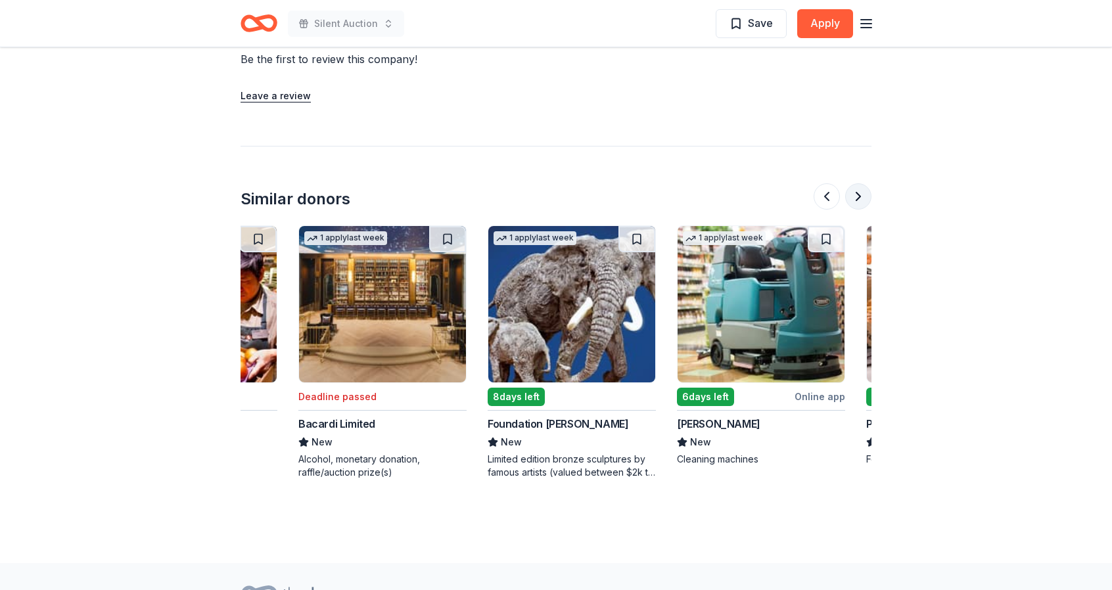
scroll to position [0, 1136]
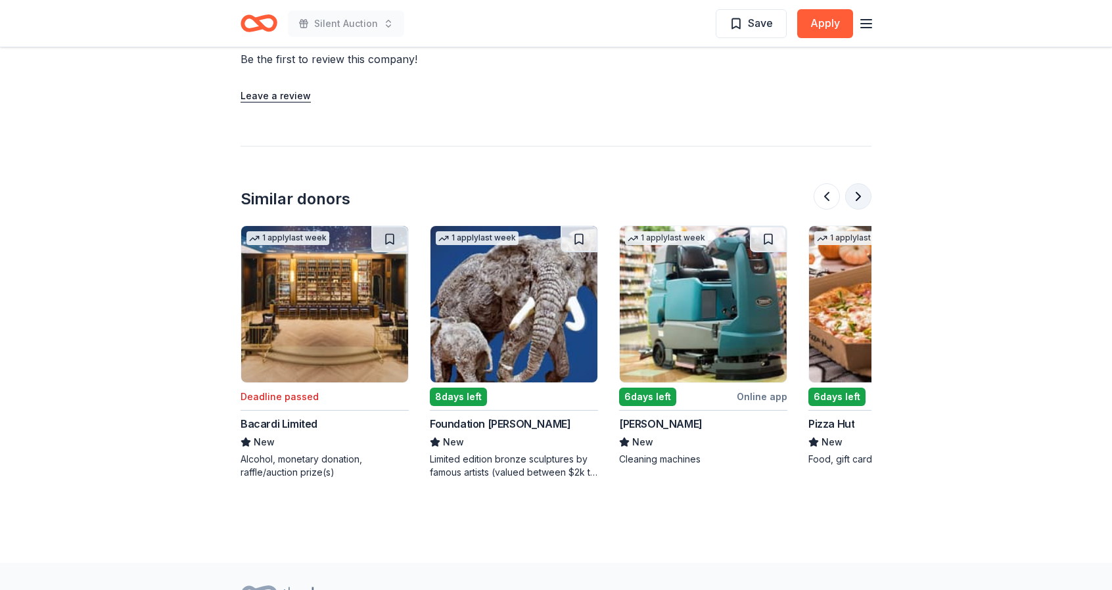
click at [861, 183] on button at bounding box center [858, 196] width 26 height 26
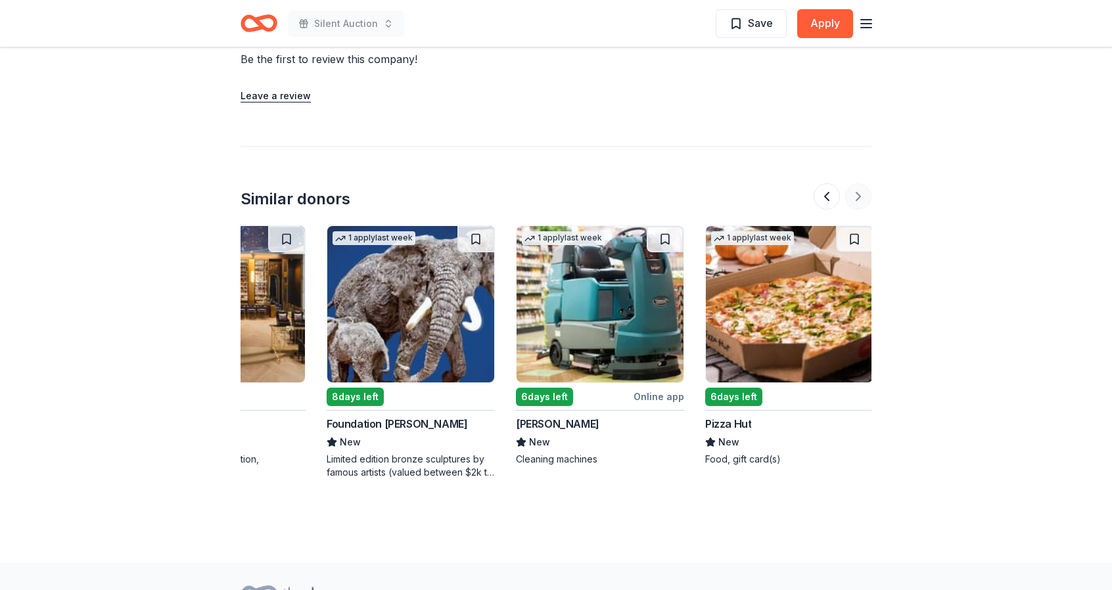
scroll to position [0, 1241]
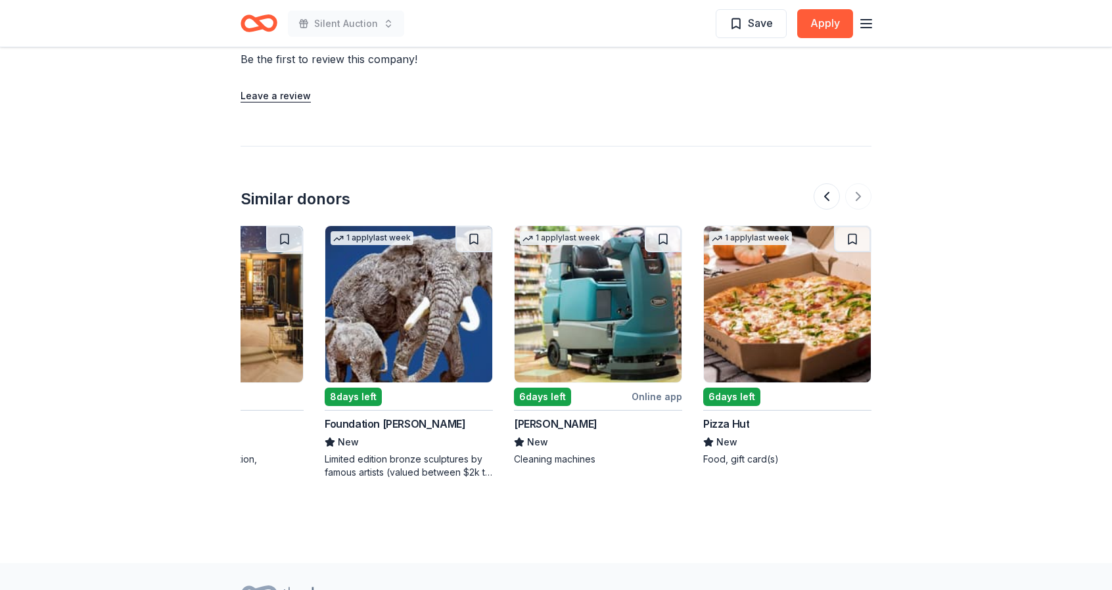
click at [775, 294] on img at bounding box center [787, 304] width 167 height 156
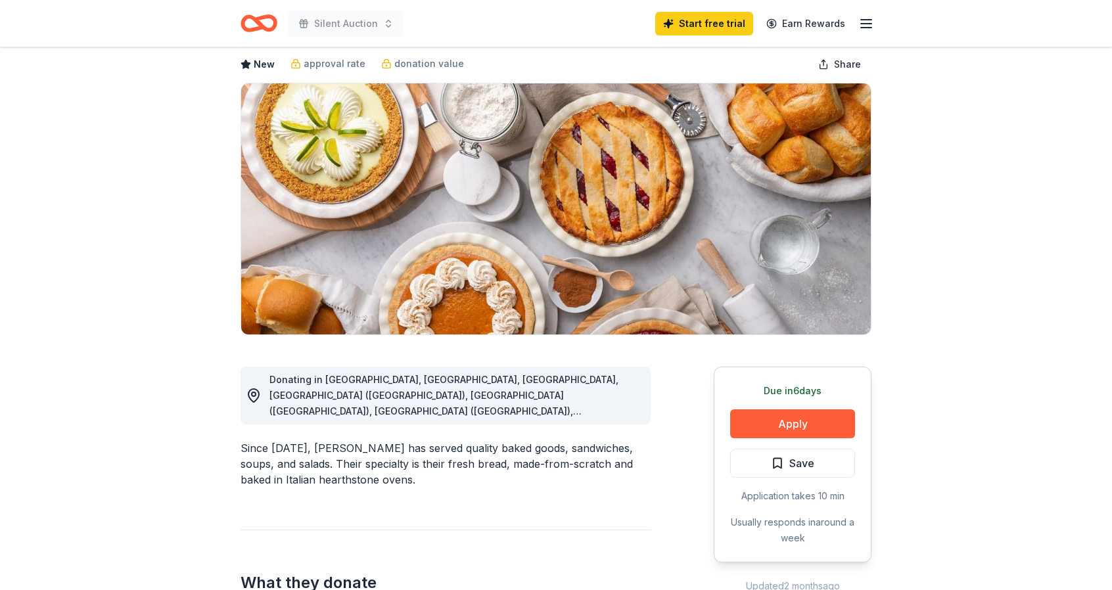
scroll to position [0, 0]
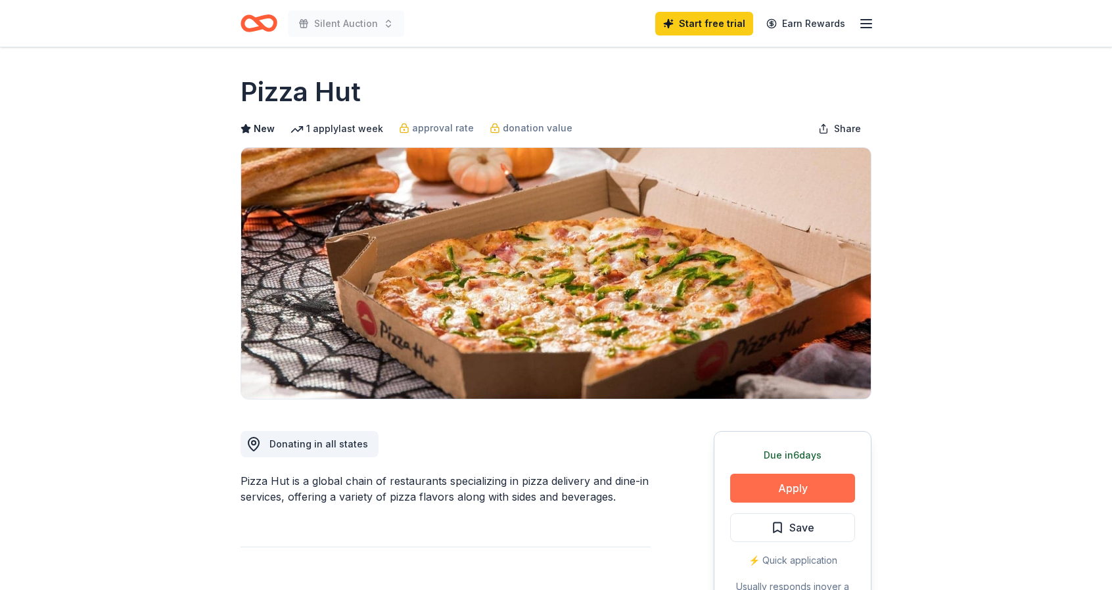
click at [753, 482] on button "Apply" at bounding box center [792, 488] width 125 height 29
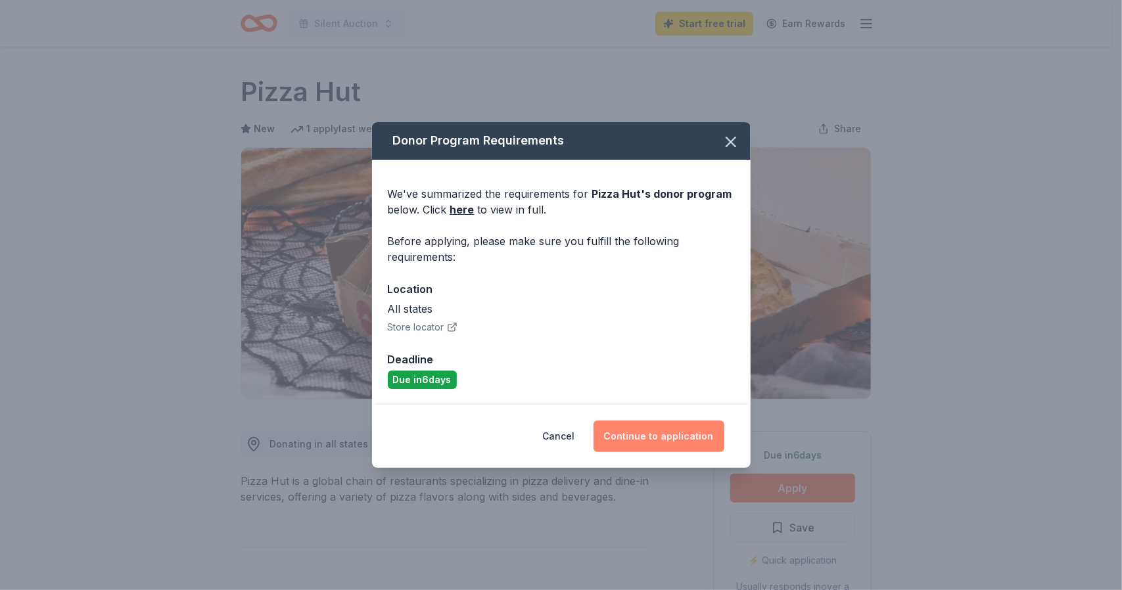
click at [628, 432] on button "Continue to application" at bounding box center [659, 437] width 131 height 32
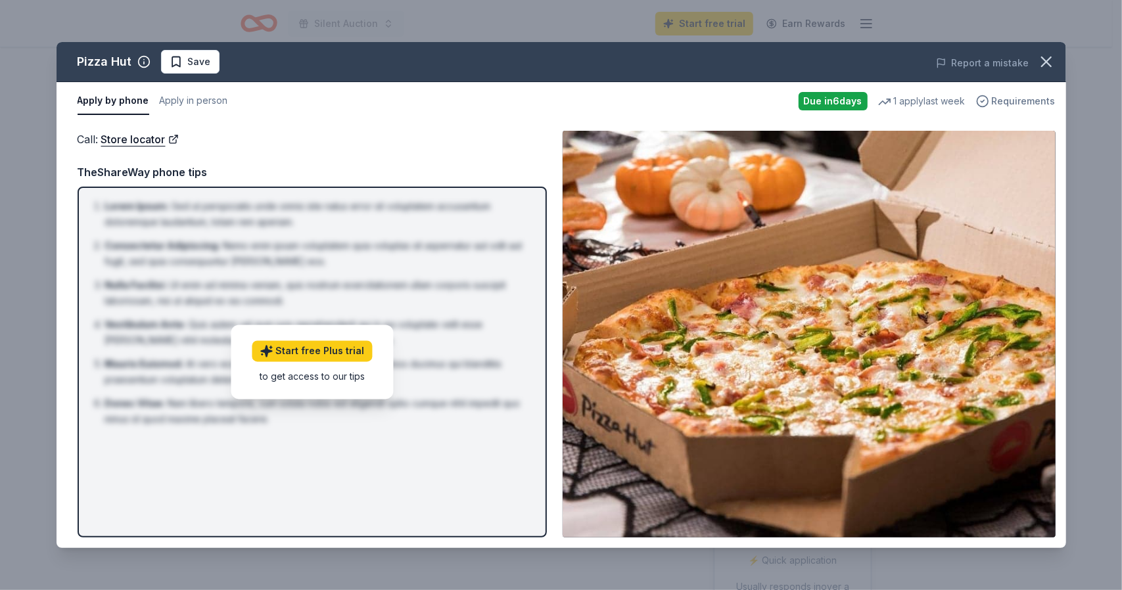
click at [1019, 100] on span "Requirements" at bounding box center [1024, 101] width 64 height 16
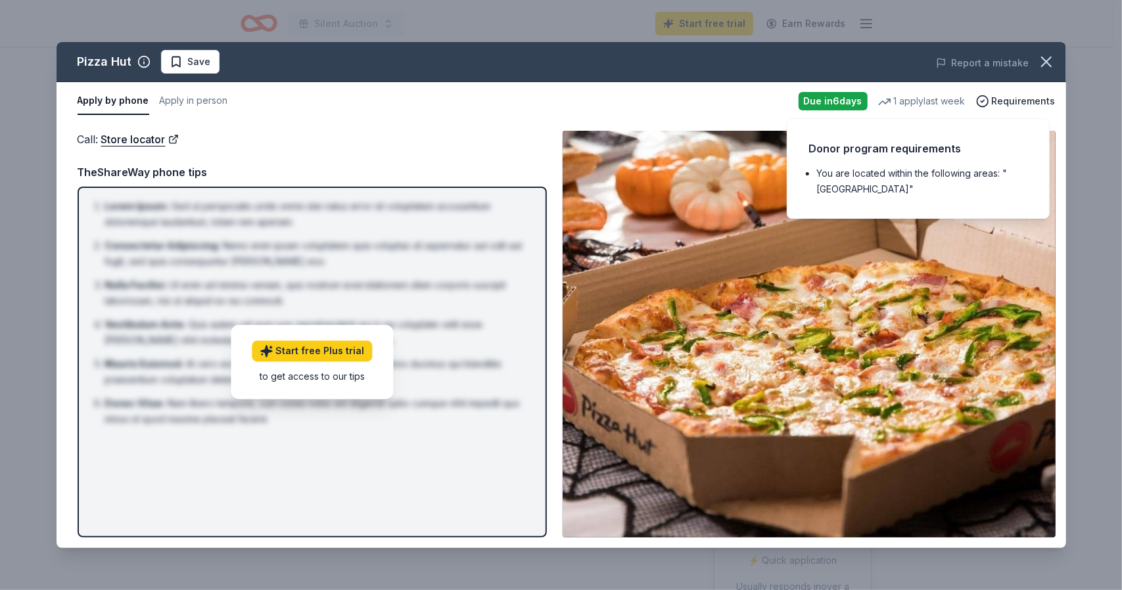
click at [923, 291] on img at bounding box center [809, 334] width 493 height 407
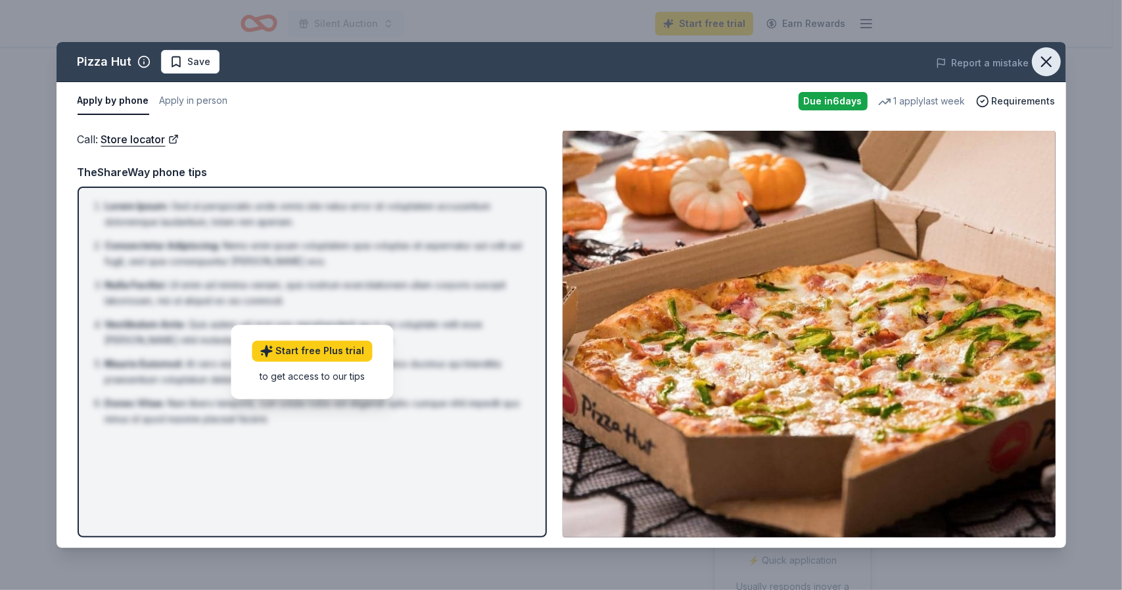
click at [1049, 64] on icon "button" at bounding box center [1046, 61] width 9 height 9
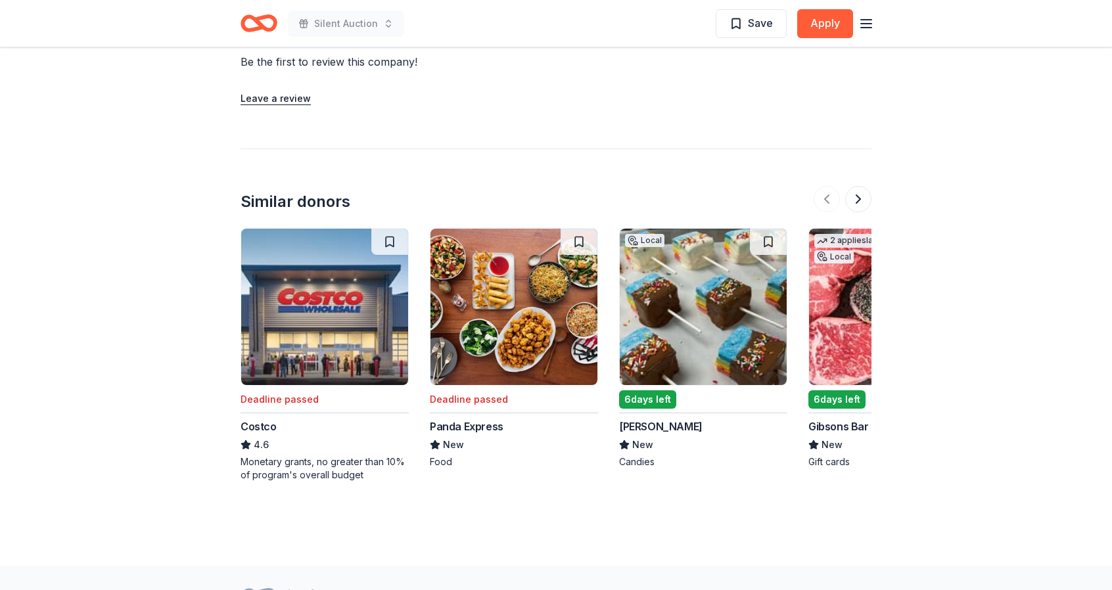
scroll to position [1203, 0]
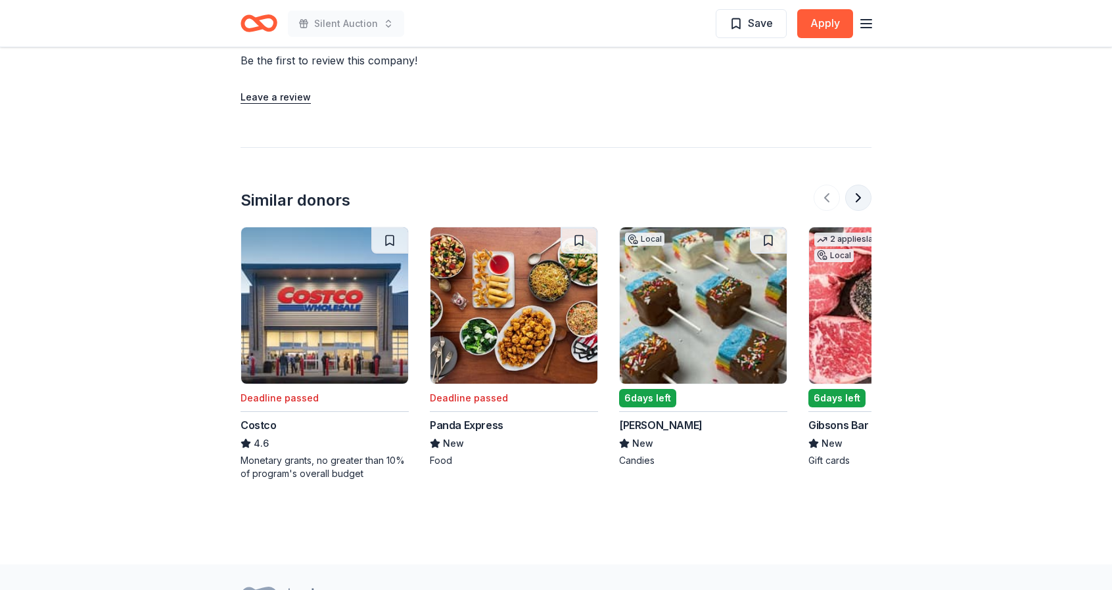
click at [859, 195] on button at bounding box center [858, 198] width 26 height 26
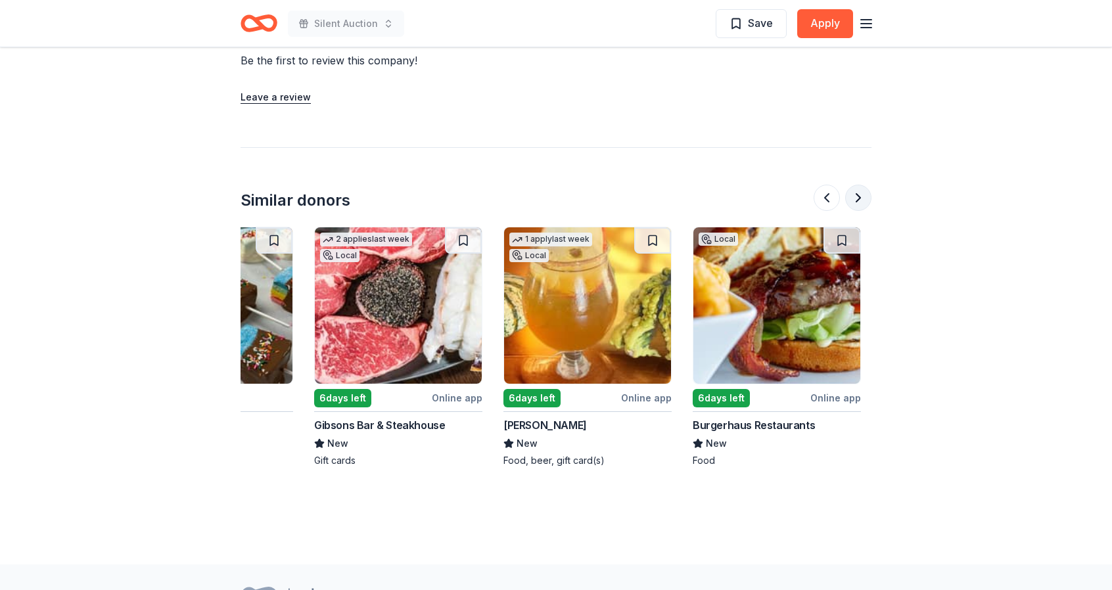
scroll to position [0, 568]
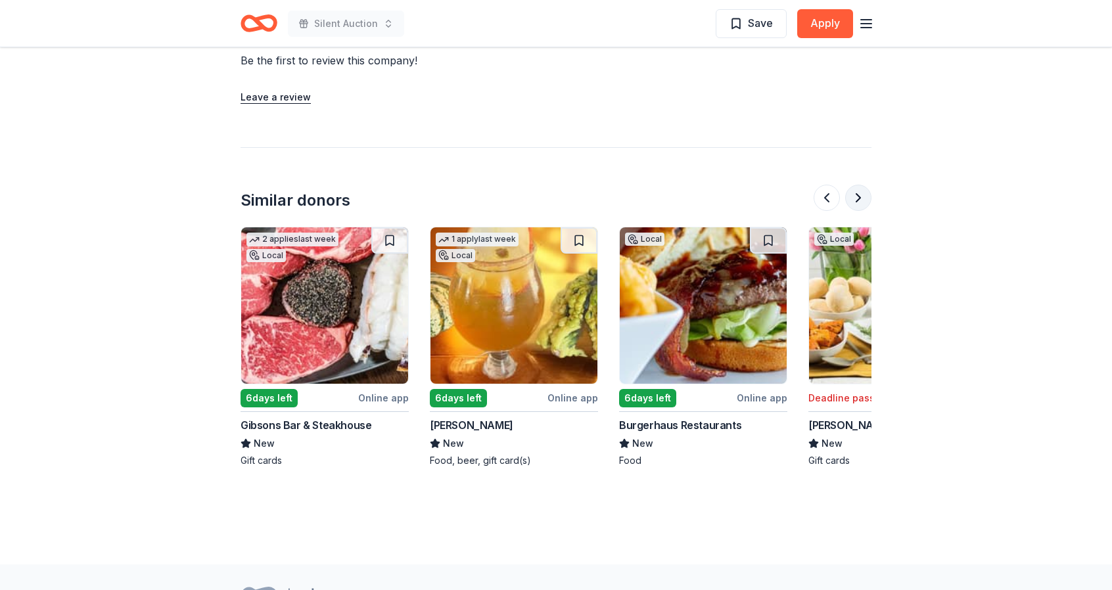
click at [859, 195] on button at bounding box center [858, 198] width 26 height 26
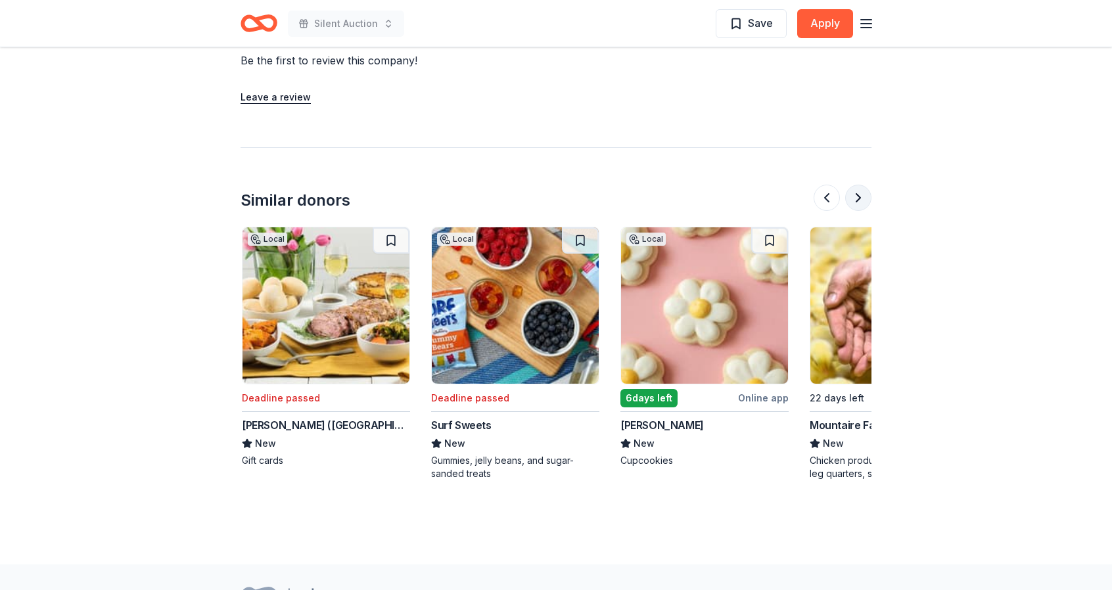
scroll to position [0, 1136]
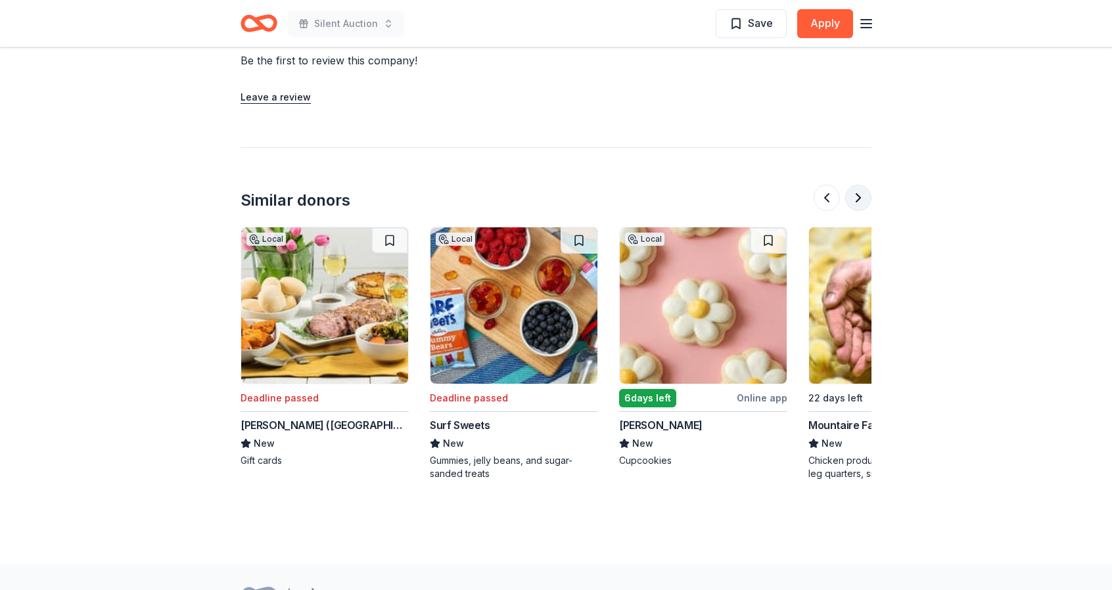
click at [859, 195] on button at bounding box center [858, 198] width 26 height 26
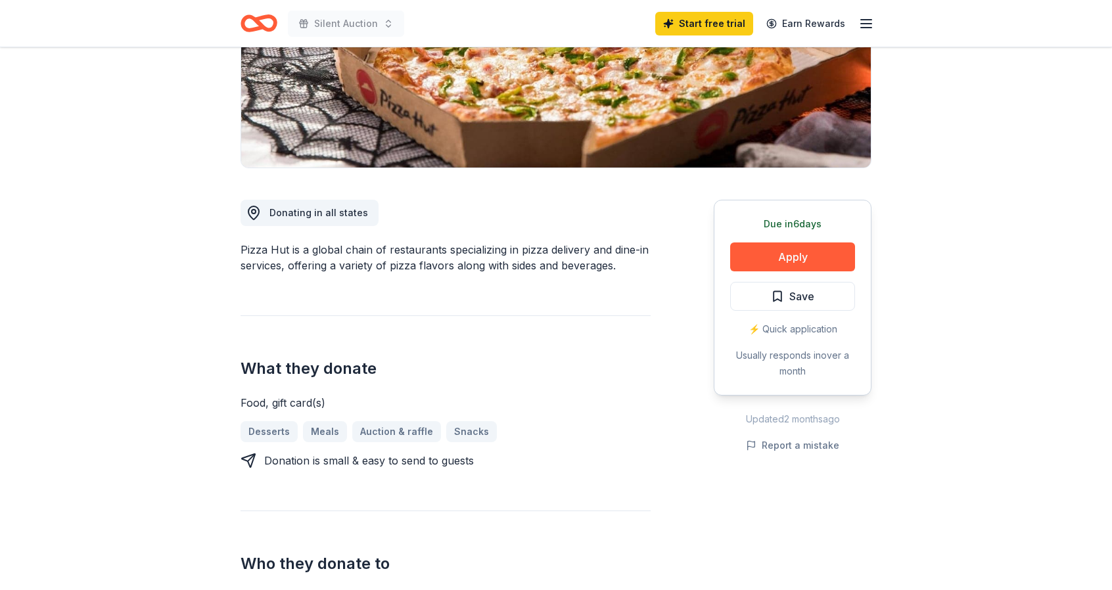
scroll to position [0, 0]
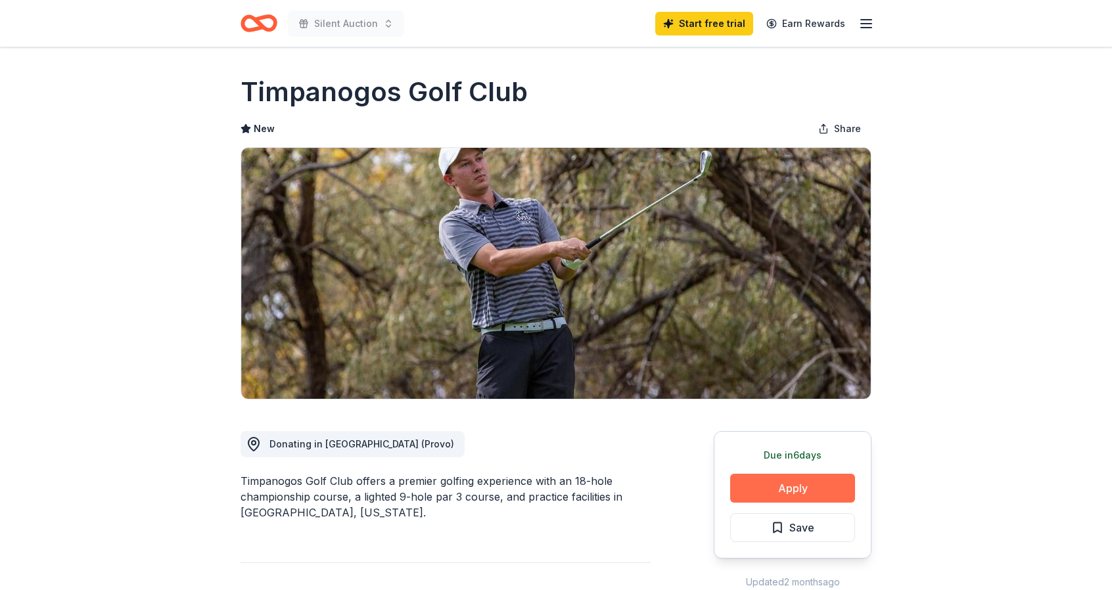
click at [757, 488] on button "Apply" at bounding box center [792, 488] width 125 height 29
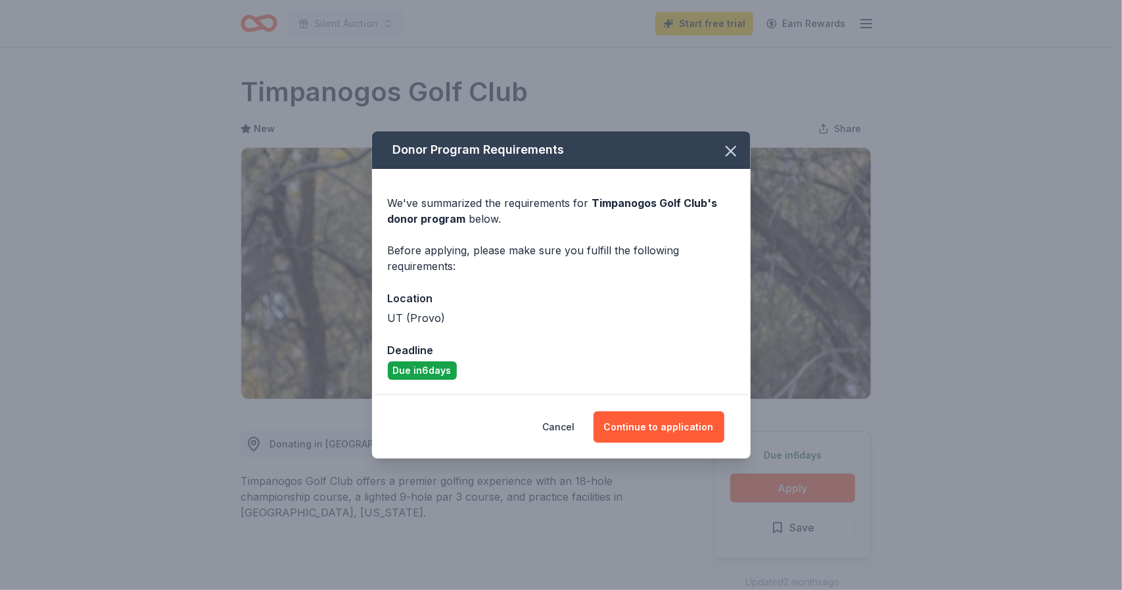
click at [179, 282] on div "Donor Program Requirements We've summarized the requirements for Timpanogos Gol…" at bounding box center [561, 295] width 1122 height 590
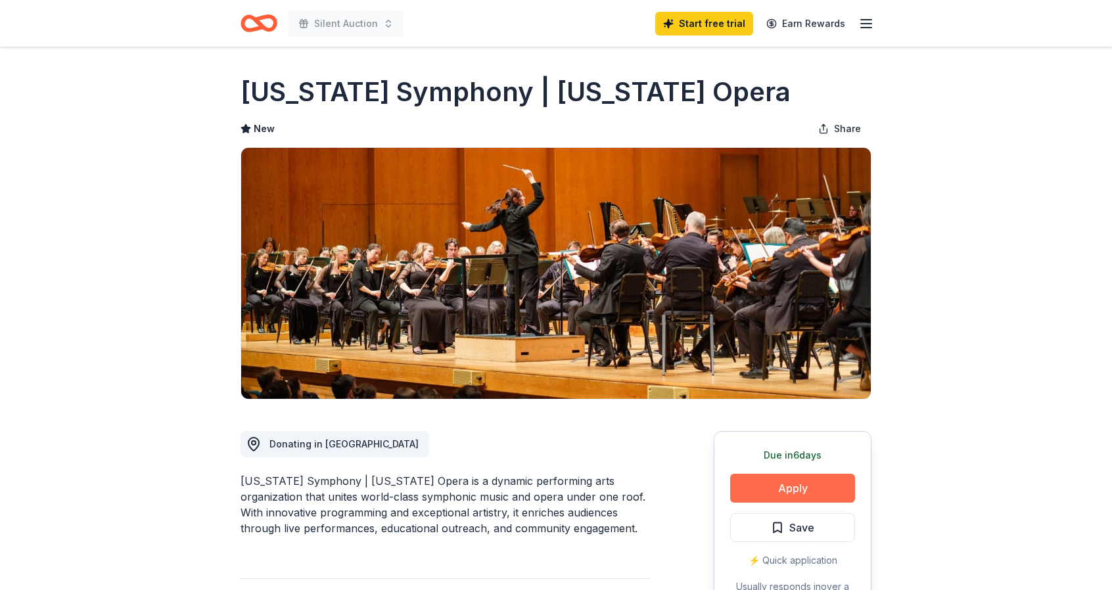
click at [793, 490] on button "Apply" at bounding box center [792, 488] width 125 height 29
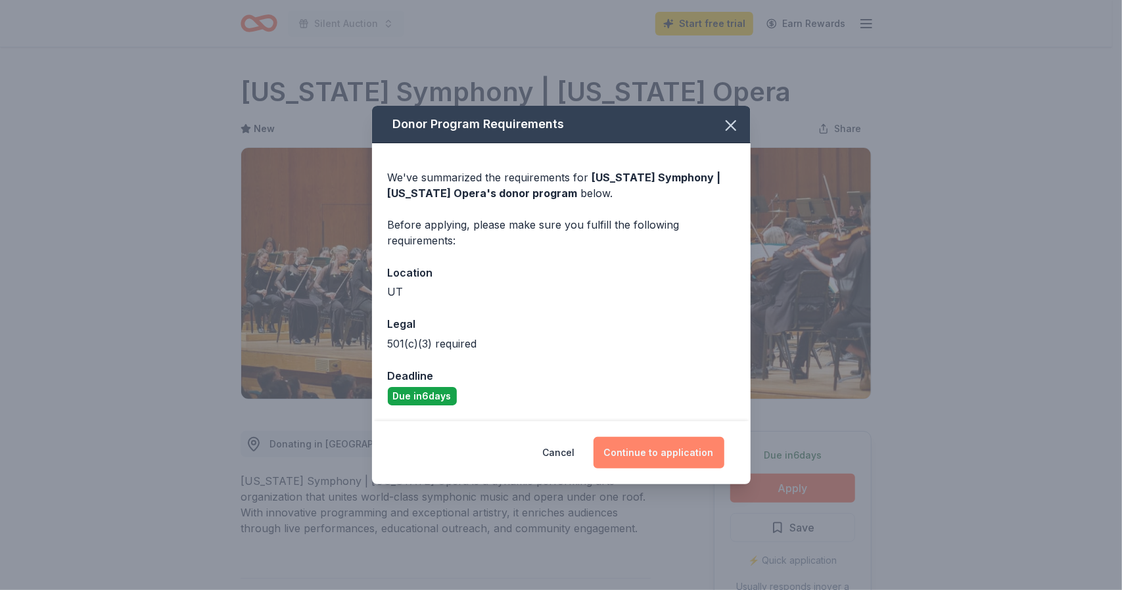
click at [624, 449] on button "Continue to application" at bounding box center [659, 453] width 131 height 32
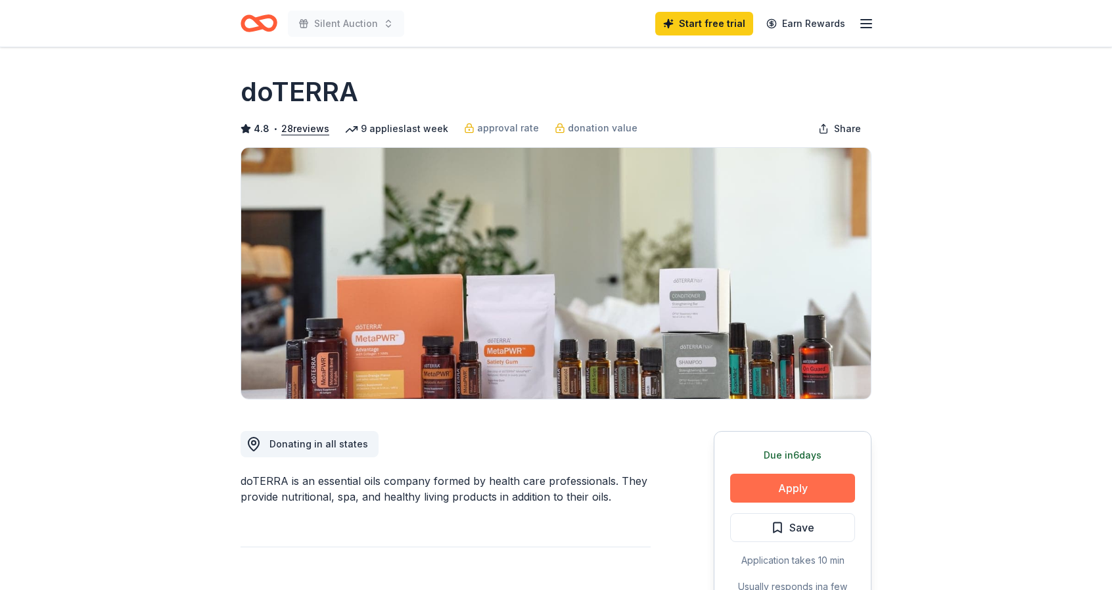
click at [786, 483] on button "Apply" at bounding box center [792, 488] width 125 height 29
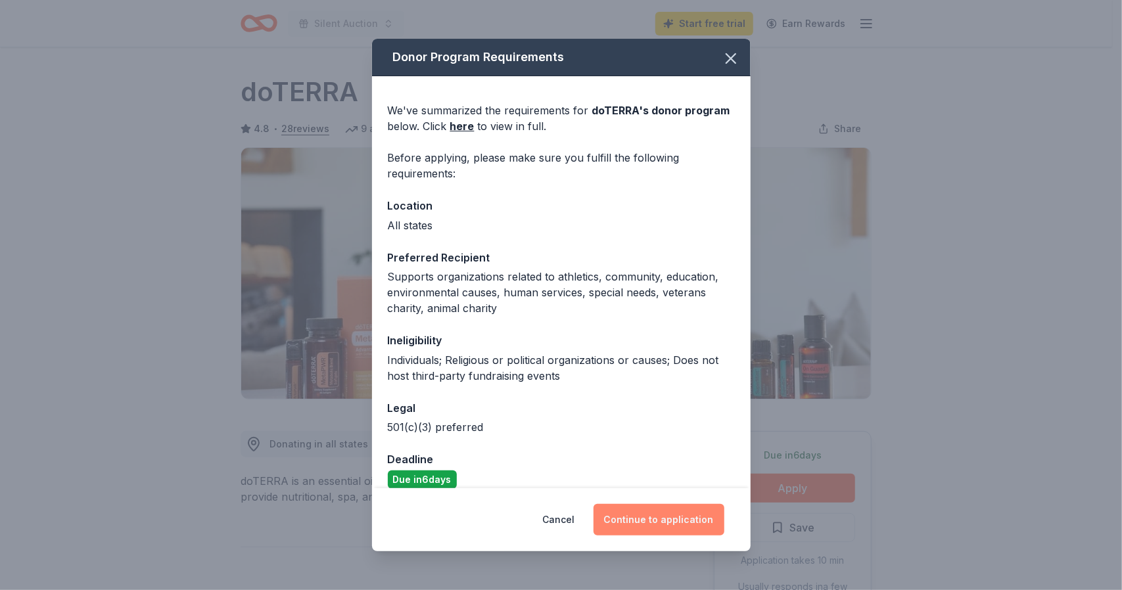
click at [667, 516] on button "Continue to application" at bounding box center [659, 520] width 131 height 32
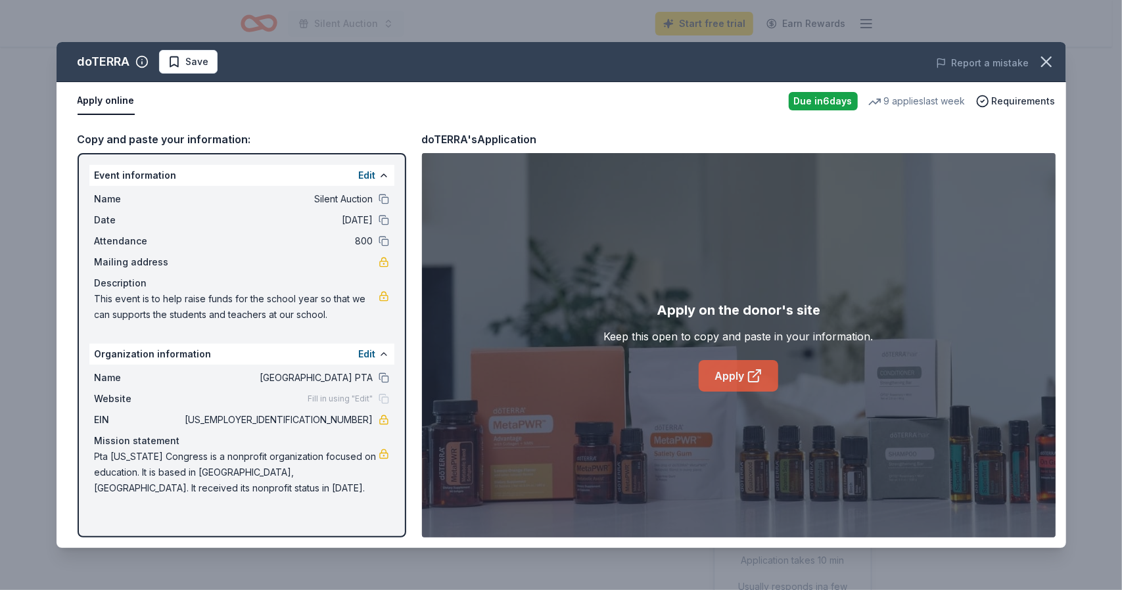
click at [731, 381] on link "Apply" at bounding box center [739, 376] width 80 height 32
